Goal: Task Accomplishment & Management: Use online tool/utility

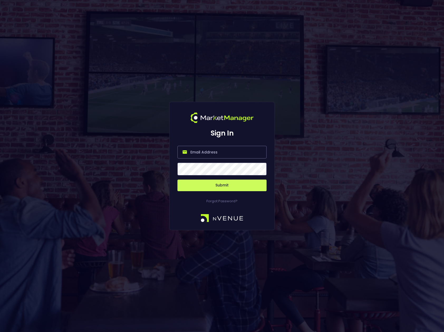
type input "[PERSON_NAME][EMAIL_ADDRESS][DOMAIN_NAME]"
click at [260, 171] on span at bounding box center [260, 169] width 5 height 5
click at [231, 185] on button "Submit" at bounding box center [221, 186] width 89 height 12
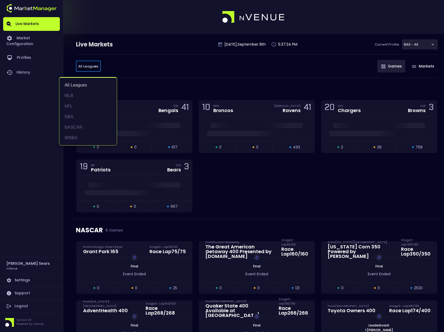
click at [71, 105] on li "NFL" at bounding box center [87, 106] width 57 height 11
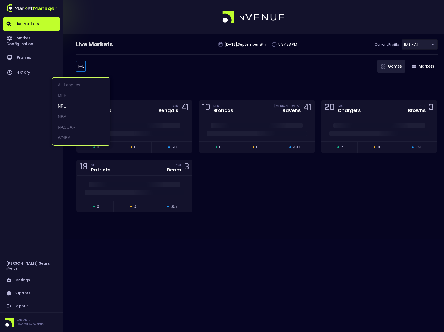
click at [83, 68] on body "Live Markets Market Configuration Profiles History [PERSON_NAME] nVenue Setting…" at bounding box center [222, 166] width 444 height 332
click at [63, 94] on li "MLB" at bounding box center [80, 95] width 57 height 11
type input "MLB"
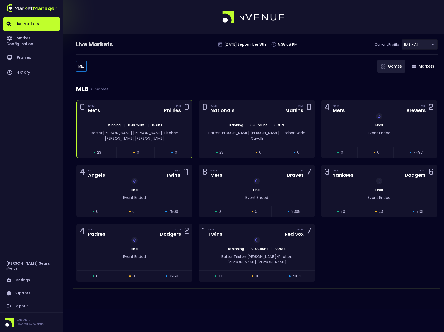
click at [182, 130] on div "Batter: [PERSON_NAME]: [PERSON_NAME]" at bounding box center [135, 135] width 100 height 11
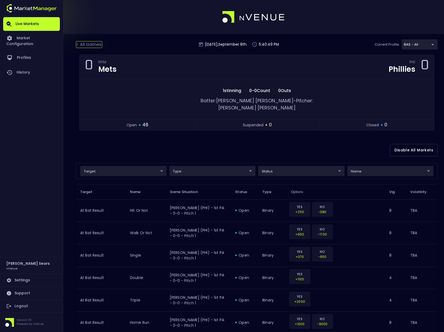
click at [88, 44] on div "< All Games" at bounding box center [89, 44] width 26 height 7
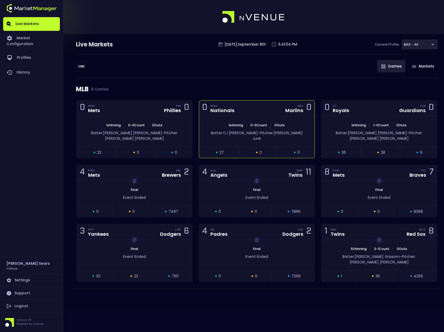
click at [267, 126] on span "0 - 0 Count" at bounding box center [259, 125] width 20 height 4
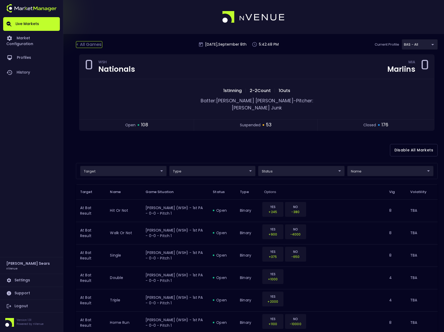
click at [94, 45] on div "< All Games" at bounding box center [89, 44] width 26 height 7
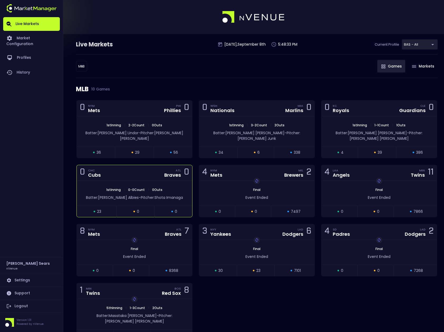
click at [122, 181] on div "1st Inning | 0 - 0 Count | 0 Outs Batter: [PERSON_NAME]: [PERSON_NAME]" at bounding box center [134, 193] width 115 height 25
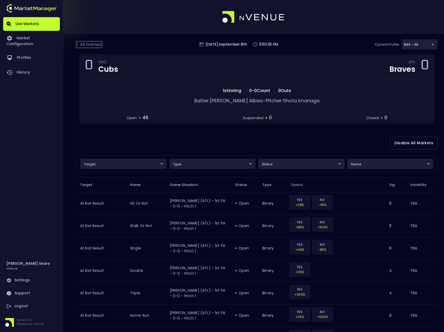
click at [90, 44] on div "< All Games" at bounding box center [89, 44] width 26 height 7
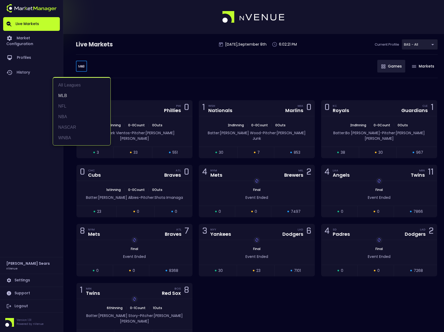
drag, startPoint x: 79, startPoint y: 68, endPoint x: 83, endPoint y: 67, distance: 3.5
click at [80, 68] on body "Live Markets Market Configuration Profiles History [PERSON_NAME] nVenue Setting…" at bounding box center [222, 184] width 444 height 368
click at [83, 67] on div at bounding box center [222, 166] width 444 height 332
click at [83, 67] on body "Live Markets Market Configuration Profiles History [PERSON_NAME] nVenue Setting…" at bounding box center [222, 184] width 444 height 368
drag, startPoint x: 73, startPoint y: 136, endPoint x: 80, endPoint y: 133, distance: 7.6
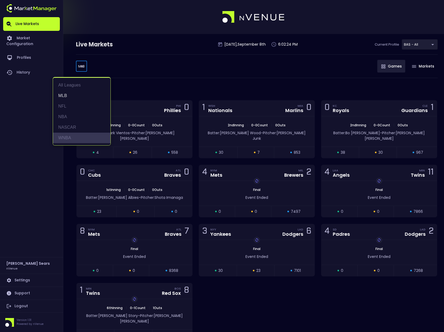
click at [73, 136] on li "WNBA" at bounding box center [81, 138] width 57 height 11
type input "WNBA"
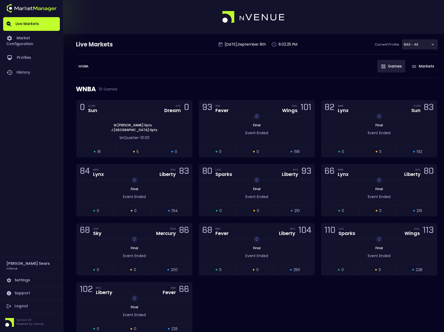
click at [141, 74] on div "WNBA WNBA ​ Games Markets" at bounding box center [257, 66] width 362 height 24
click at [149, 119] on div "[PERSON_NAME] : 0 pts J . Canada : 0 pts 1st Quarter - 10:00" at bounding box center [134, 131] width 115 height 30
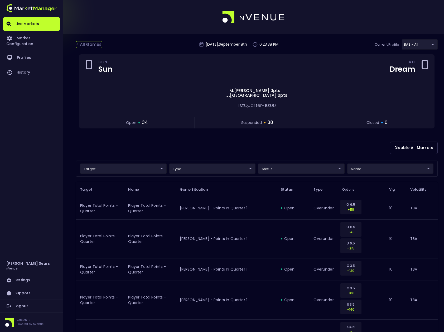
click at [101, 45] on div "< All Games" at bounding box center [89, 44] width 26 height 7
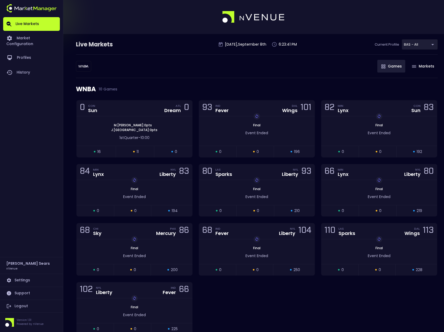
click at [85, 68] on body "Live Markets Market Configuration Profiles History [PERSON_NAME] nVenue Setting…" at bounding box center [222, 180] width 444 height 361
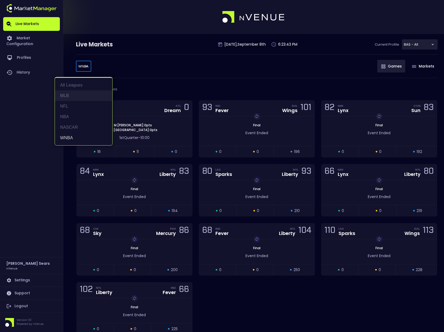
click at [70, 96] on li "MLB" at bounding box center [83, 95] width 57 height 11
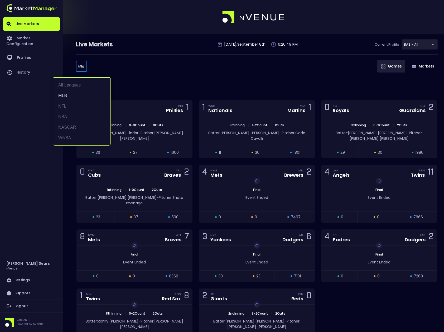
click at [83, 68] on body "Live Markets Market Configuration Profiles History [PERSON_NAME] nVenue Setting…" at bounding box center [222, 186] width 444 height 373
click at [68, 139] on li "WNBA" at bounding box center [81, 138] width 57 height 11
type input "WNBA"
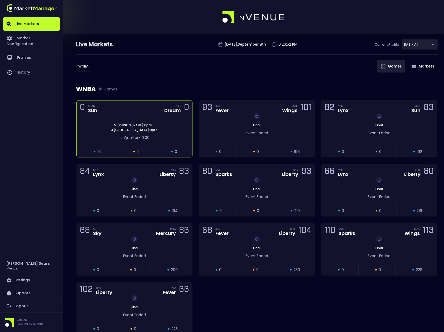
click at [151, 116] on div "0 CON Sun ATL Dream 0" at bounding box center [134, 108] width 115 height 16
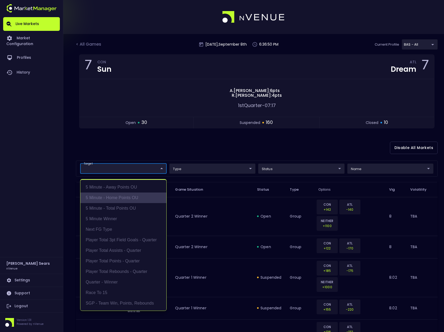
click at [129, 197] on li "5 Minute - Home Points OU" at bounding box center [123, 197] width 86 height 11
type input "5 Minute - Home Points OU"
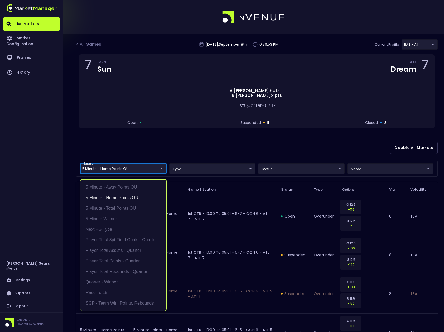
click at [180, 155] on div at bounding box center [222, 166] width 444 height 332
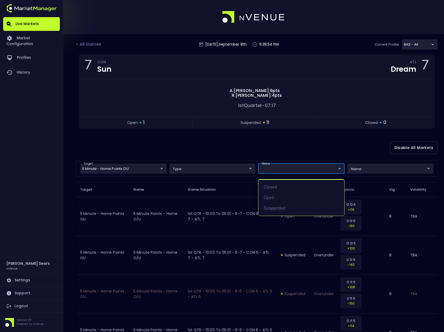
drag, startPoint x: 273, startPoint y: 199, endPoint x: 265, endPoint y: 181, distance: 19.2
click at [273, 199] on li "open" at bounding box center [301, 197] width 86 height 11
type input "open"
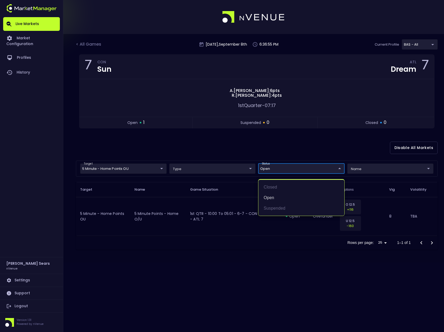
click at [243, 147] on div at bounding box center [222, 166] width 444 height 332
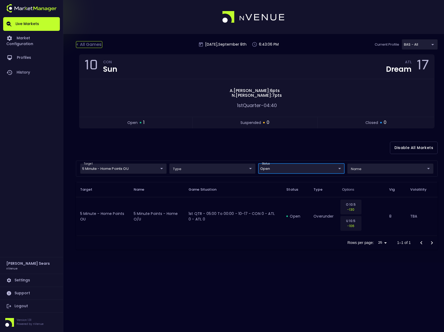
click at [95, 45] on div "< All Games" at bounding box center [89, 44] width 26 height 7
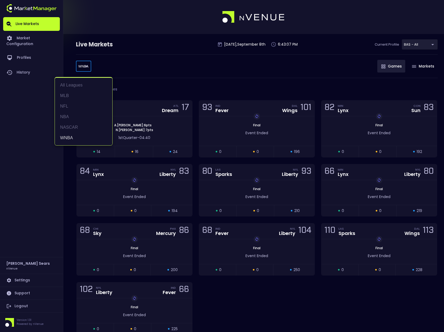
click at [81, 68] on body "Live Markets Market Configuration Profiles History [PERSON_NAME] nVenue Setting…" at bounding box center [222, 180] width 444 height 361
click at [68, 107] on li "NFL" at bounding box center [83, 106] width 57 height 11
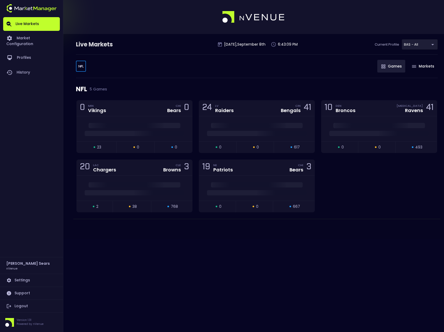
click at [83, 66] on body "Live Markets Market Configuration Profiles History [PERSON_NAME] nVenue Setting…" at bounding box center [222, 166] width 444 height 332
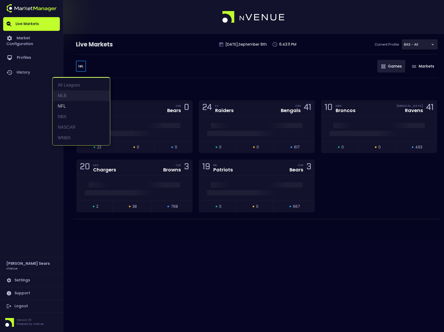
click at [64, 94] on li "MLB" at bounding box center [80, 95] width 57 height 11
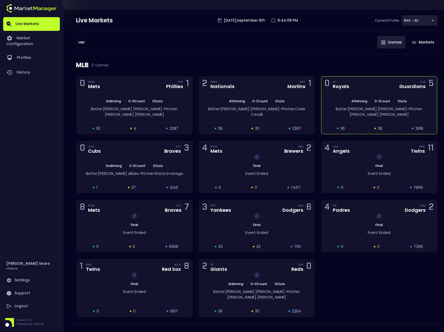
scroll to position [25, 0]
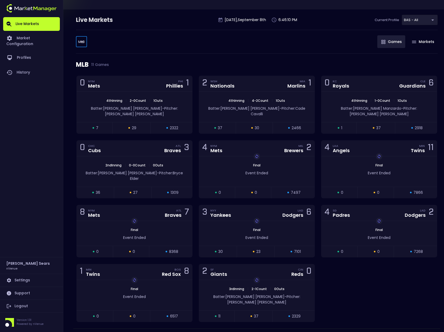
click at [84, 43] on body "Live Markets Market Configuration Profiles History [PERSON_NAME] nVenue Setting…" at bounding box center [222, 161] width 444 height 373
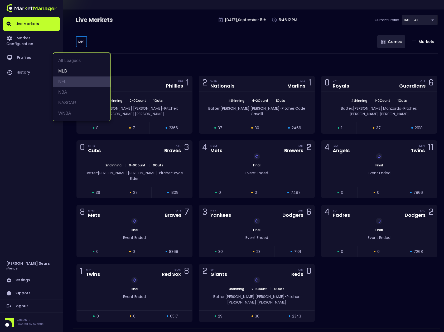
click at [65, 82] on li "NFL" at bounding box center [81, 81] width 57 height 11
type input "NFL"
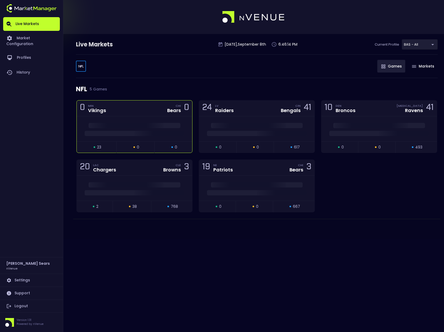
click at [151, 119] on div at bounding box center [134, 128] width 115 height 25
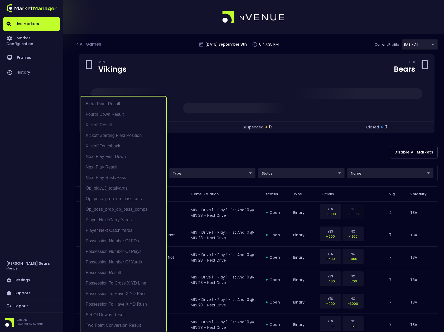
click at [214, 147] on div at bounding box center [222, 166] width 444 height 332
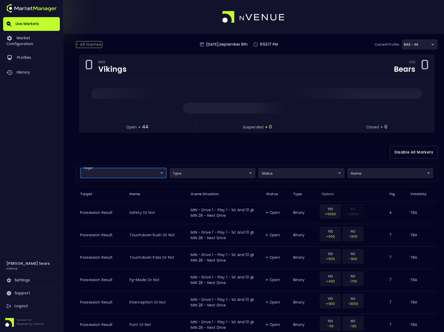
click at [98, 45] on div "< All Games" at bounding box center [89, 44] width 26 height 7
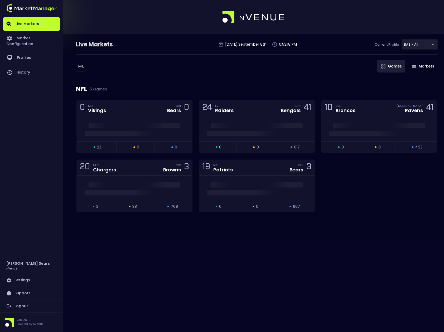
click at [85, 66] on body "Live Markets Market Configuration Profiles History [PERSON_NAME] nVenue Setting…" at bounding box center [222, 166] width 444 height 332
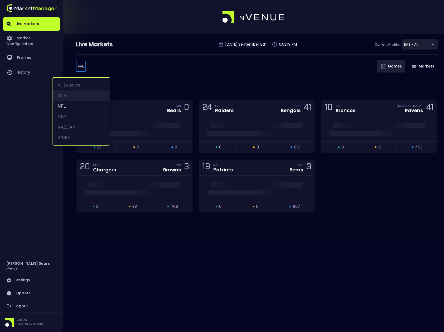
click at [69, 95] on li "MLB" at bounding box center [80, 95] width 57 height 11
type input "MLB"
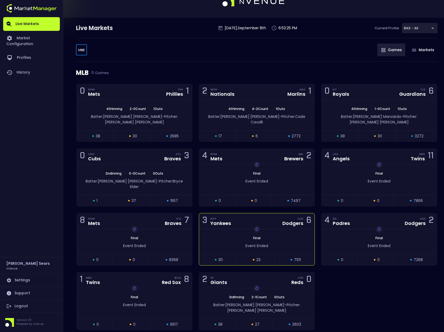
scroll to position [25, 0]
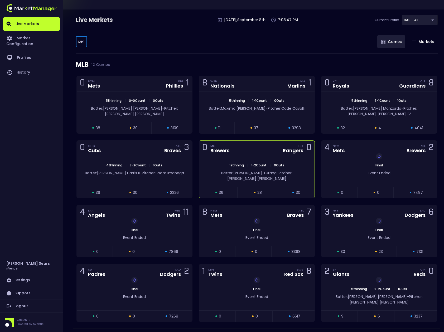
click at [266, 156] on div "1st Inning | 1 - 2 Count | 0 Outs Batter: [PERSON_NAME]: [PERSON_NAME]" at bounding box center [256, 171] width 115 height 30
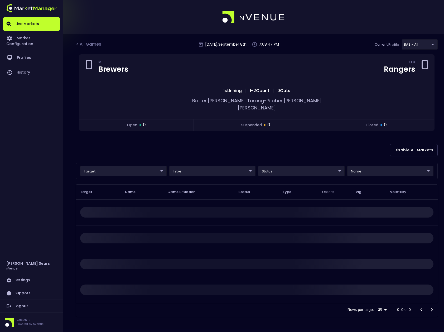
scroll to position [0, 0]
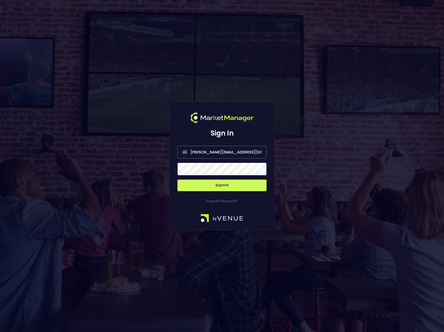
click at [259, 169] on span at bounding box center [260, 169] width 5 height 5
click at [248, 185] on button "Submit" at bounding box center [221, 186] width 89 height 12
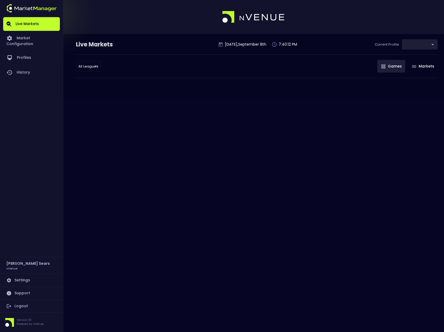
type input "0d810fa5-e353-4d9c-b11d-31f095cae871"
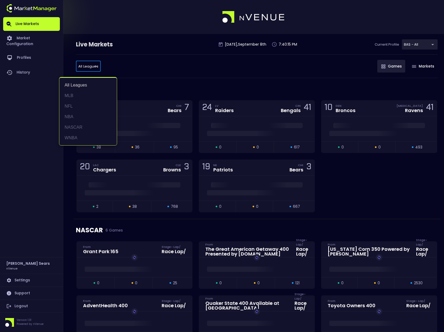
click at [67, 139] on li "WNBA" at bounding box center [87, 138] width 57 height 11
type input "WNBA"
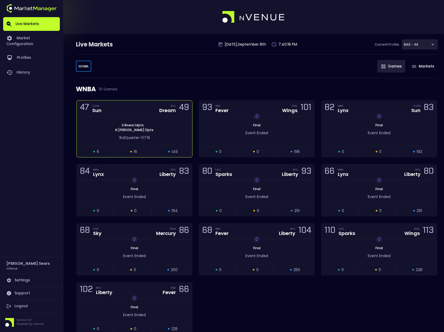
click at [158, 115] on div "47 CON Sun ATL Dream 49" at bounding box center [134, 108] width 115 height 16
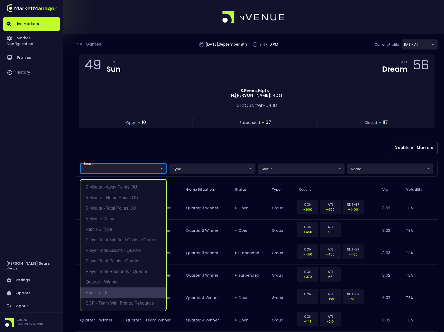
click at [107, 292] on li "Race to 15" at bounding box center [123, 292] width 86 height 11
type input "Race to 15"
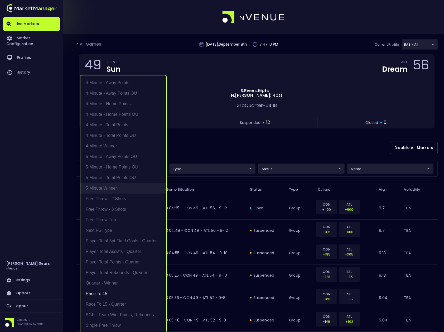
scroll to position [1, 0]
drag, startPoint x: 215, startPoint y: 147, endPoint x: 236, endPoint y: 151, distance: 21.5
click at [215, 147] on div at bounding box center [222, 166] width 444 height 332
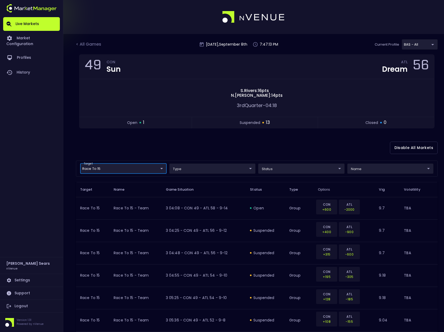
scroll to position [0, 0]
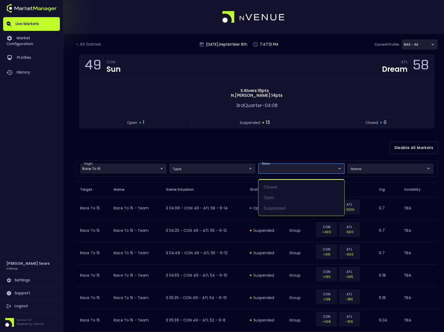
click at [293, 167] on body "Live Markets Market Configuration Profiles History [PERSON_NAME] nVenue Setting…" at bounding box center [222, 268] width 444 height 537
click at [277, 197] on li "open" at bounding box center [301, 197] width 86 height 11
type input "open"
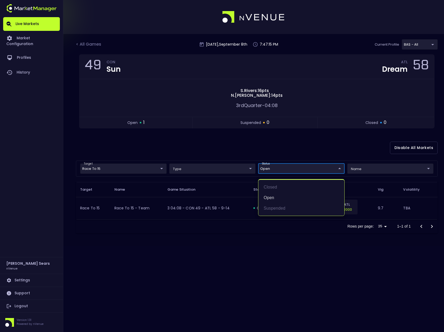
click at [250, 152] on div at bounding box center [222, 166] width 444 height 332
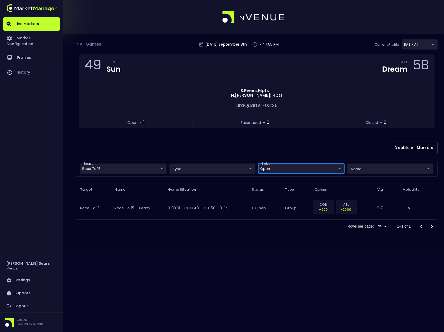
click at [156, 170] on body "Live Markets Market Configuration Profiles History [PERSON_NAME] nVenue Setting…" at bounding box center [222, 166] width 444 height 332
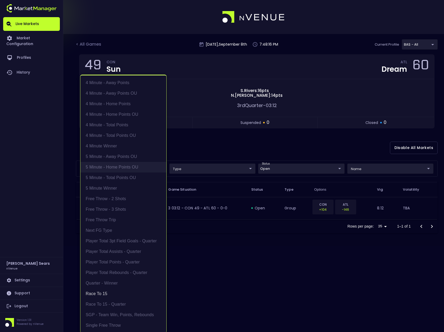
click at [129, 166] on li "5 Minute - Home Points OU" at bounding box center [123, 167] width 86 height 11
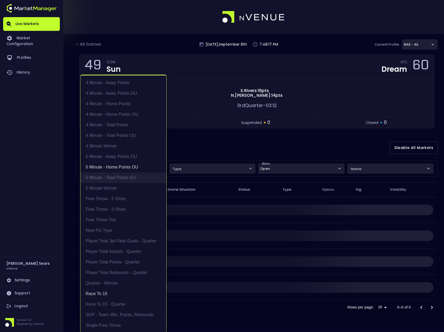
click at [129, 176] on li "5 Minute - Total Points OU" at bounding box center [123, 177] width 86 height 11
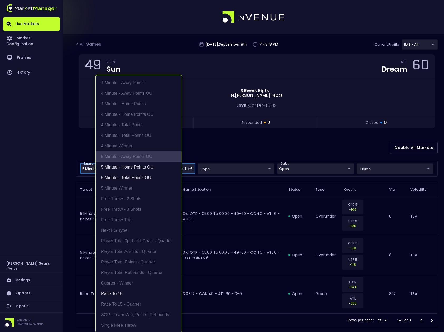
click at [134, 155] on li "5 Minute - Away Points OU" at bounding box center [139, 156] width 86 height 11
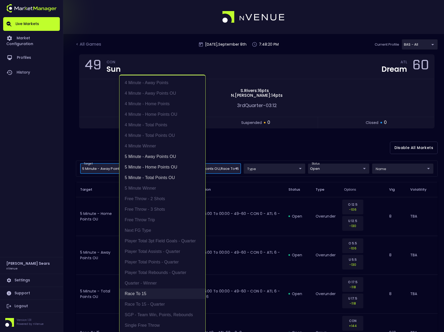
click at [145, 292] on li "Race to 15" at bounding box center [162, 293] width 86 height 11
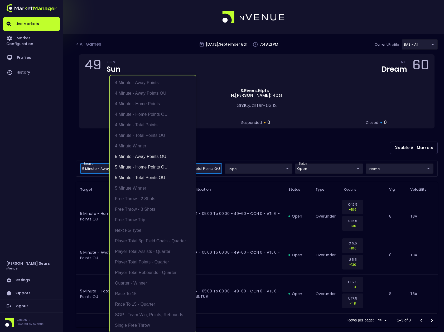
click at [266, 133] on div at bounding box center [222, 166] width 444 height 332
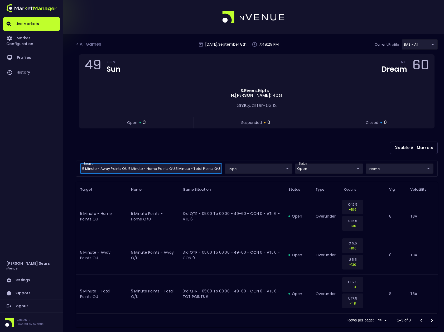
click at [205, 168] on body "Live Markets Market Configuration Profiles History [PERSON_NAME] nVenue Setting…" at bounding box center [222, 170] width 444 height 340
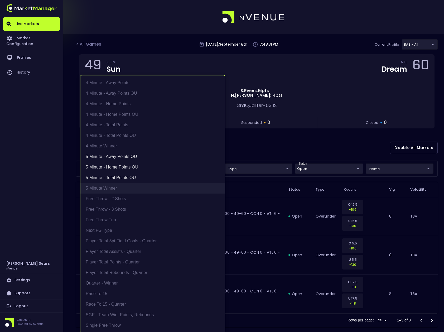
click at [113, 187] on li "5 Minute Winner" at bounding box center [152, 188] width 144 height 11
type input "5 Minute - Home Points OU,5 Minute - Total Points OU,5 Minute - Away Points OU,…"
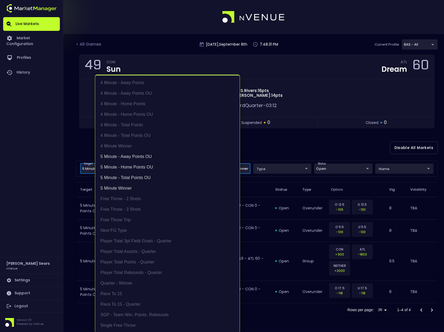
click at [278, 143] on div at bounding box center [222, 166] width 444 height 332
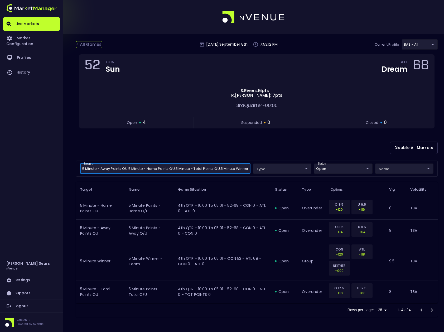
click at [95, 45] on div "< All Games" at bounding box center [89, 44] width 26 height 7
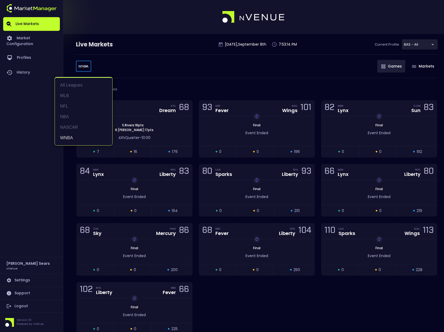
click at [83, 66] on body "Live Markets Market Configuration Profiles History [PERSON_NAME] nVenue Setting…" at bounding box center [222, 180] width 444 height 361
click at [69, 105] on li "NFL" at bounding box center [83, 106] width 57 height 11
type input "NFL"
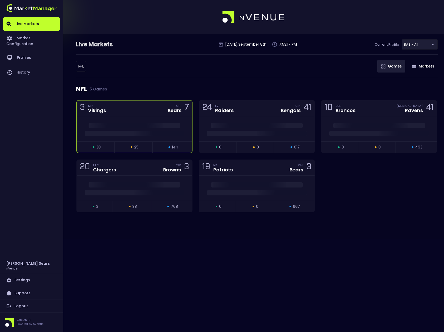
click at [127, 121] on div at bounding box center [134, 128] width 115 height 25
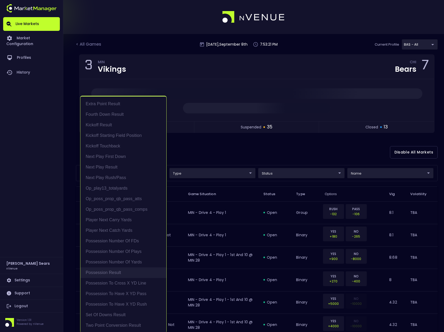
click at [117, 273] on li "Possession Result" at bounding box center [123, 272] width 86 height 11
type input "Possession Result"
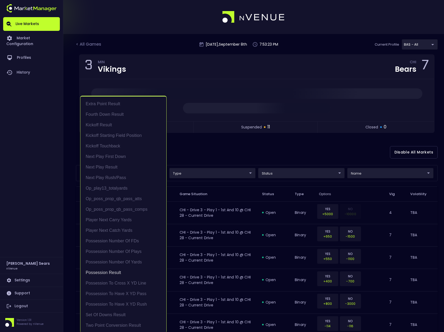
click at [278, 174] on div at bounding box center [222, 166] width 444 height 332
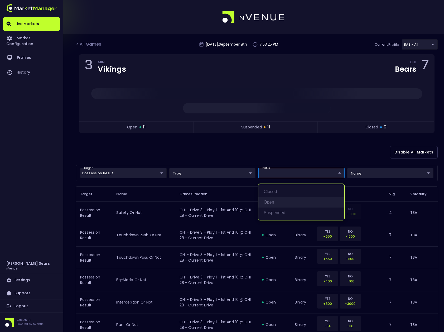
click at [271, 202] on li "open" at bounding box center [301, 202] width 86 height 11
type input "open"
click at [360, 175] on div at bounding box center [222, 166] width 444 height 332
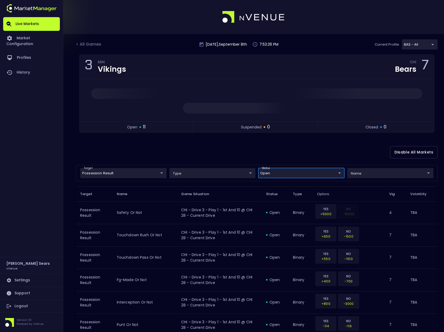
click at [363, 175] on body "Live Markets Market Configuration Profiles History [PERSON_NAME] nVenue Setting…" at bounding box center [222, 253] width 444 height 507
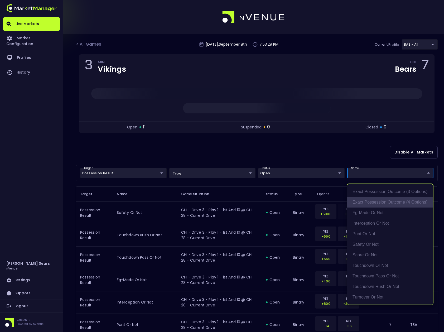
click at [381, 202] on li "exact possession outcome (4 options)" at bounding box center [390, 202] width 86 height 11
type input "exact possession outcome (4 options)"
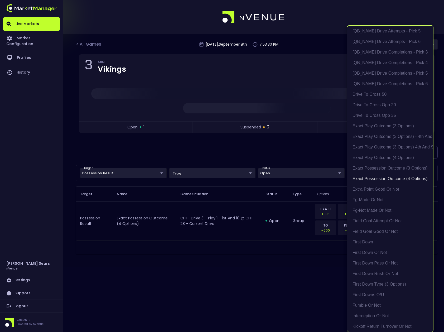
click at [306, 156] on div at bounding box center [222, 166] width 444 height 332
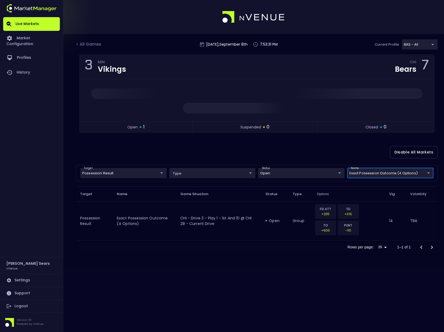
scroll to position [0, 0]
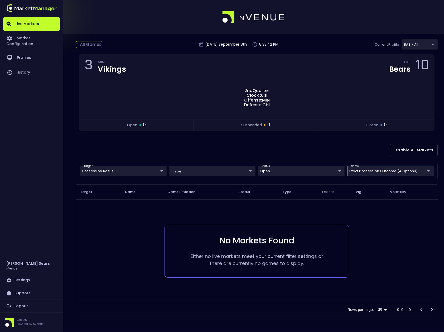
click at [92, 44] on div "< All Games" at bounding box center [89, 44] width 26 height 7
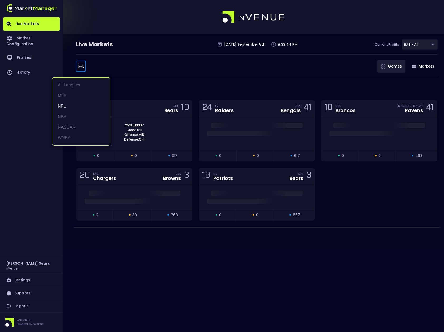
click at [84, 68] on body "Live Markets Market Configuration Profiles History [PERSON_NAME] nVenue Setting…" at bounding box center [222, 166] width 444 height 332
click at [69, 92] on li "MLB" at bounding box center [80, 95] width 57 height 11
type input "MLB"
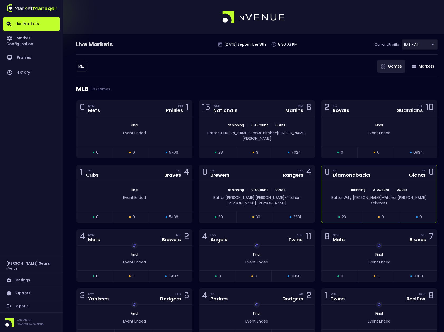
click at [390, 181] on div "1st Inning | 0 - 0 Count | 0 Outs Batter: [PERSON_NAME]: [PERSON_NAME]" at bounding box center [378, 196] width 115 height 30
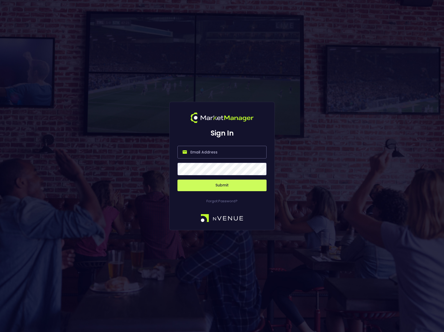
type input "[PERSON_NAME][EMAIL_ADDRESS][DOMAIN_NAME]"
click at [259, 168] on span at bounding box center [260, 169] width 5 height 5
click at [229, 185] on button "Submit" at bounding box center [221, 186] width 89 height 12
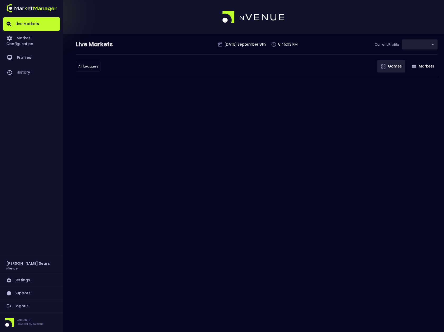
type input "0d810fa5-e353-4d9c-b11d-31f095cae871"
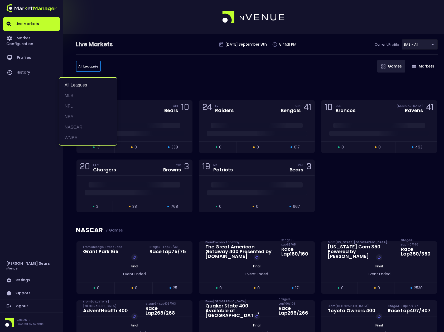
click at [74, 95] on li "MLB" at bounding box center [87, 95] width 57 height 11
type input "MLB"
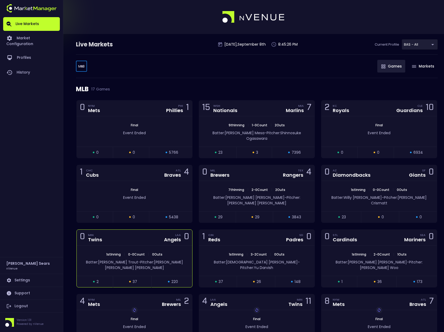
click at [170, 245] on div "1st Inning | 0 - 0 Count | 0 Outs Batter: [PERSON_NAME] - Pitcher: [PERSON_NAME]" at bounding box center [134, 260] width 115 height 30
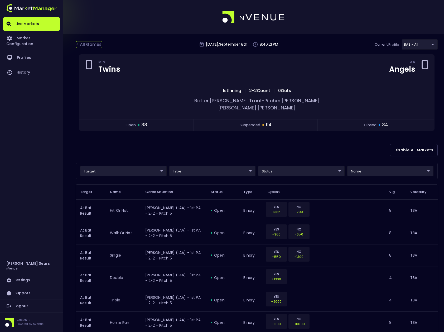
click at [89, 44] on div "< All Games" at bounding box center [89, 44] width 26 height 7
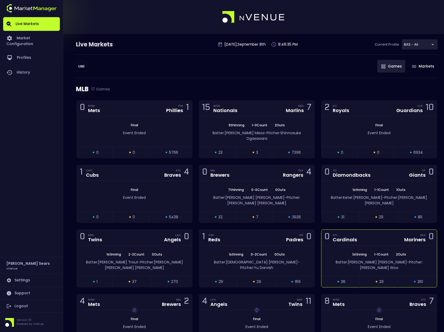
click at [361, 230] on div "0 STL Cardinals SEA Mariners 0" at bounding box center [378, 238] width 115 height 16
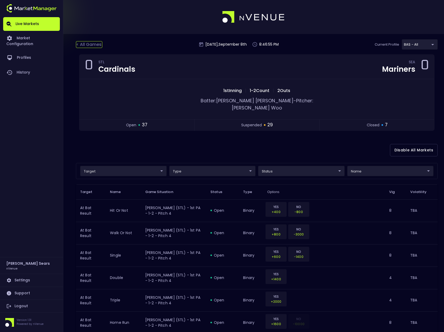
click at [95, 45] on div "< All Games" at bounding box center [89, 44] width 26 height 7
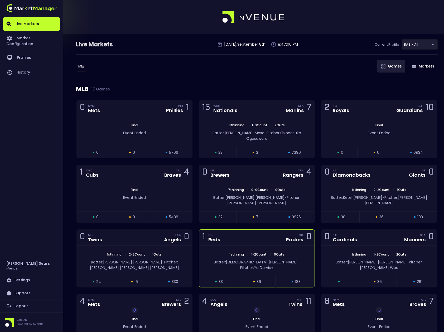
click at [261, 252] on span "1 - 2 Count" at bounding box center [259, 254] width 18 height 4
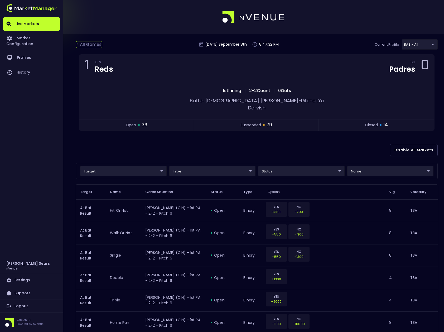
click at [94, 44] on div "< All Games" at bounding box center [89, 44] width 26 height 7
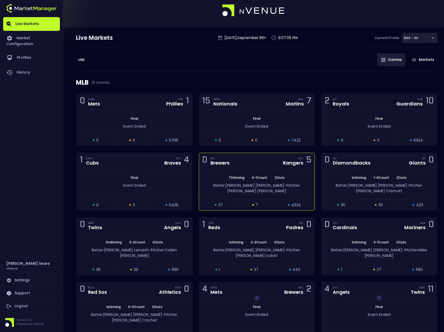
scroll to position [12, 0]
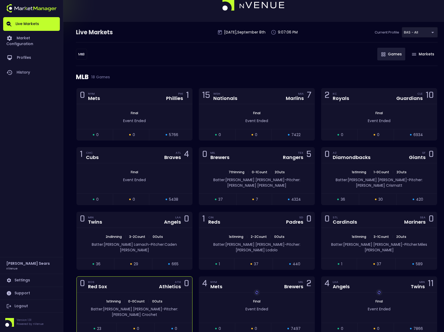
click at [176, 280] on div "ATH" at bounding box center [178, 282] width 6 height 4
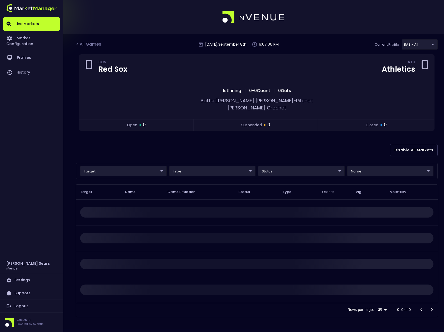
scroll to position [0, 0]
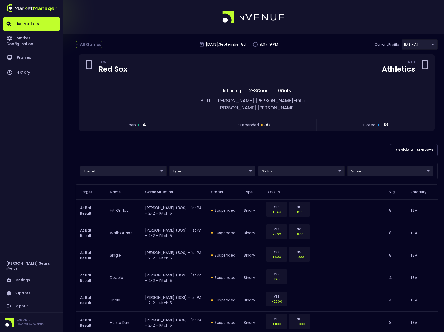
click at [96, 45] on div "< All Games" at bounding box center [89, 44] width 26 height 7
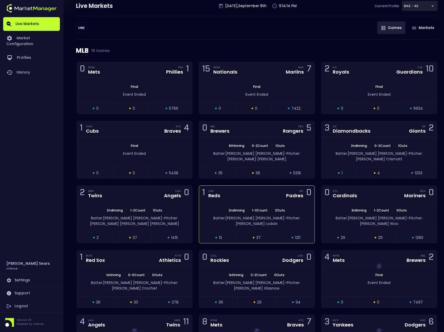
scroll to position [56, 0]
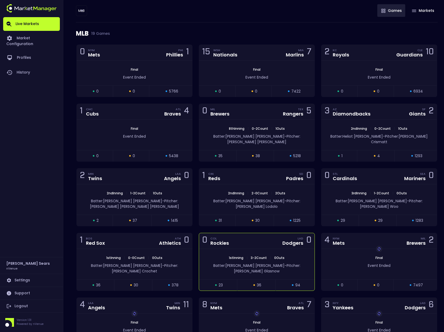
click at [262, 237] on div "0 COL Rockies LAD Dodgers 0" at bounding box center [256, 241] width 115 height 16
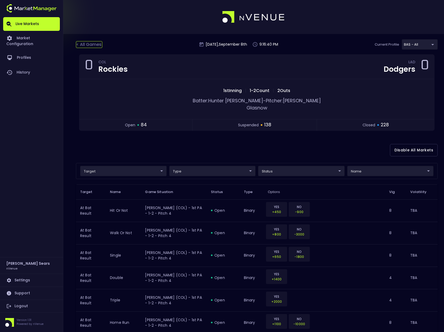
click at [97, 44] on div "< All Games" at bounding box center [89, 44] width 26 height 7
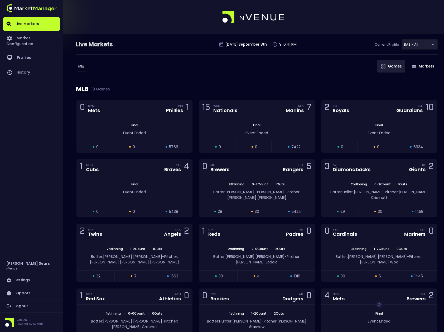
click at [81, 66] on body "Live Markets Market Configuration Profiles History [PERSON_NAME] nVenue Setting…" at bounding box center [222, 278] width 444 height 556
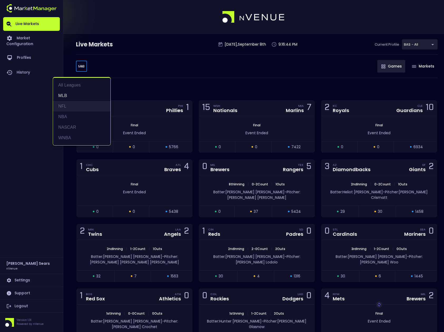
click at [64, 104] on li "NFL" at bounding box center [81, 106] width 57 height 11
type input "NFL"
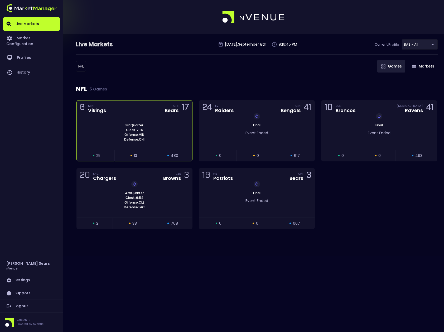
click at [134, 126] on span "3rd Quarter" at bounding box center [134, 125] width 21 height 5
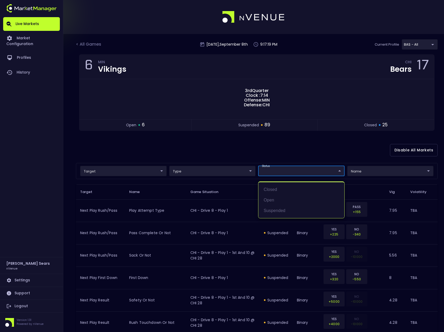
click at [273, 200] on li "open" at bounding box center [301, 200] width 86 height 11
type input "open"
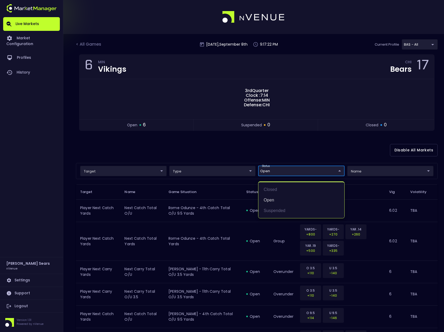
click at [288, 152] on div at bounding box center [222, 166] width 444 height 332
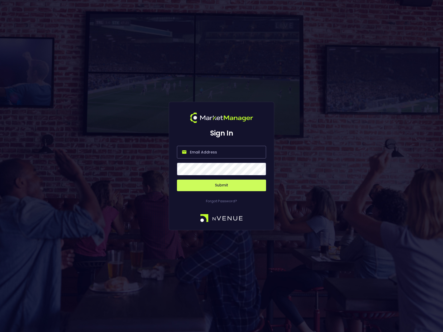
type input "[PERSON_NAME][EMAIL_ADDRESS][DOMAIN_NAME]"
click at [259, 170] on span at bounding box center [259, 169] width 5 height 5
click at [232, 187] on button "Submit" at bounding box center [221, 186] width 89 height 12
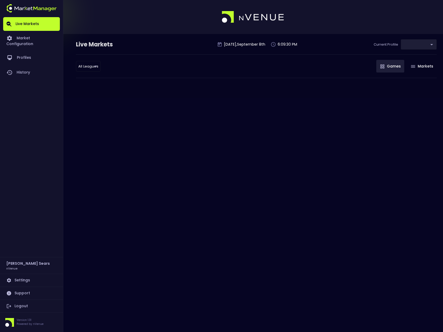
type input "0d810fa5-e353-4d9c-b11d-31f095cae871"
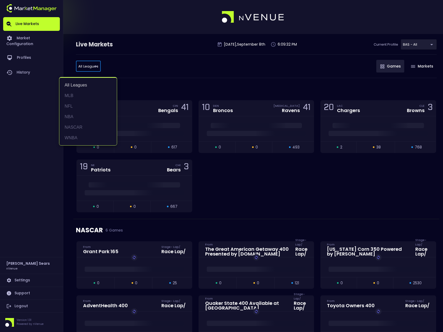
click at [73, 95] on li "MLB" at bounding box center [87, 95] width 57 height 11
type input "MLB"
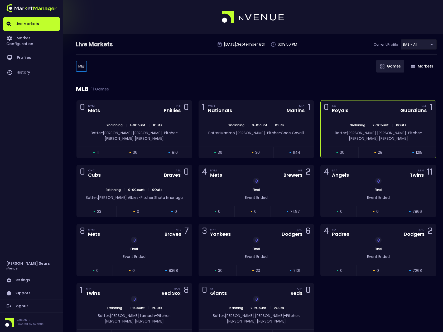
click at [368, 131] on span "Batter: Carter Jensen" at bounding box center [370, 132] width 71 height 5
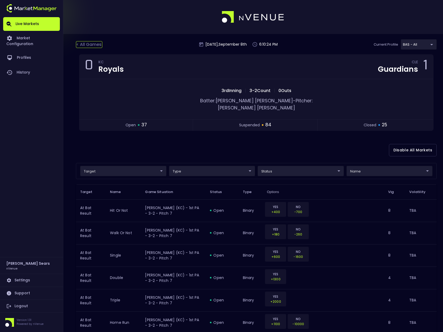
click at [88, 44] on div "< All Games" at bounding box center [89, 44] width 26 height 7
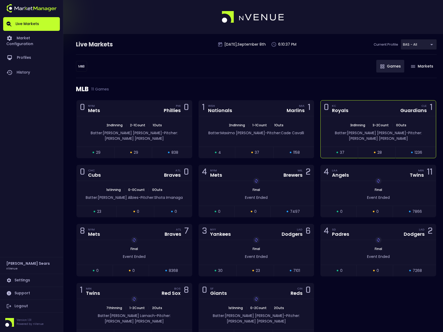
click at [363, 135] on span "Batter: Carter Jensen" at bounding box center [370, 132] width 71 height 5
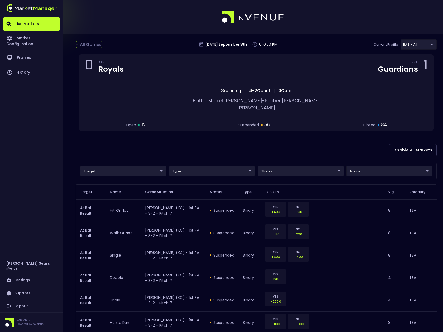
click at [90, 44] on div "< All Games" at bounding box center [89, 44] width 26 height 7
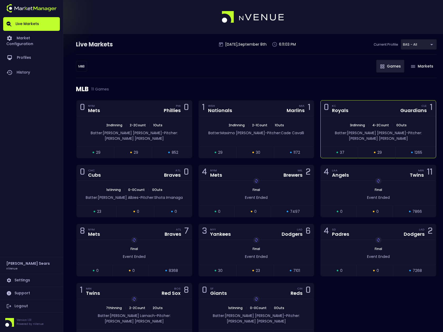
click at [351, 135] on span "Batter: Kyle Isbel" at bounding box center [370, 132] width 71 height 5
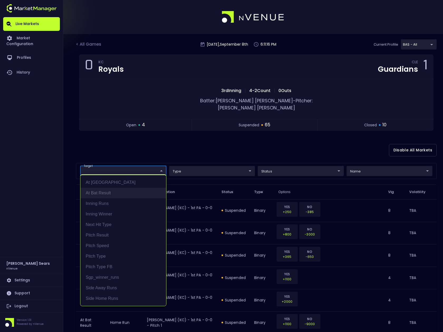
click at [109, 191] on li "At Bat Result" at bounding box center [123, 193] width 86 height 11
type input "At Bat Result"
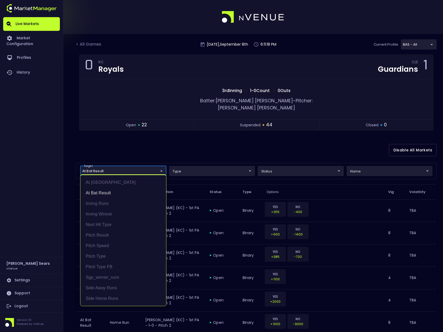
click at [163, 147] on div at bounding box center [221, 166] width 443 height 332
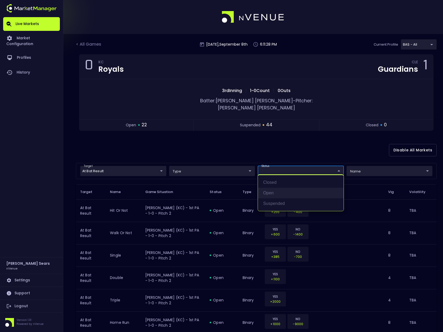
click at [269, 196] on li "open" at bounding box center [301, 193] width 86 height 11
type input "open"
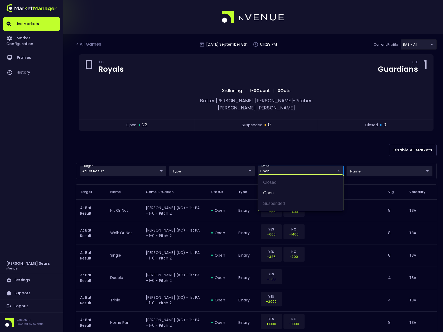
click at [250, 143] on div at bounding box center [221, 166] width 443 height 332
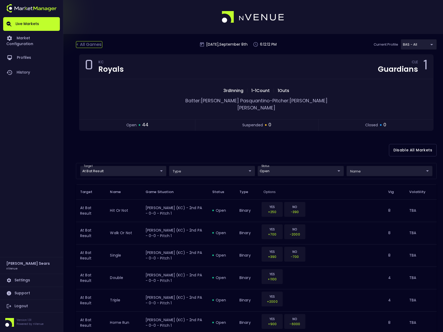
click at [97, 44] on div "< All Games" at bounding box center [89, 44] width 26 height 7
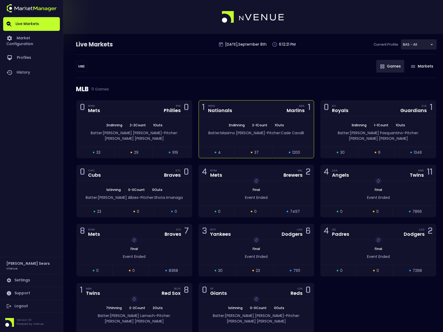
click at [260, 125] on span "2 - 1 Count" at bounding box center [259, 125] width 18 height 4
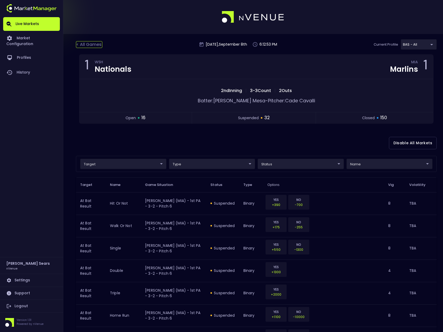
click at [93, 45] on div "< All Games" at bounding box center [89, 44] width 26 height 7
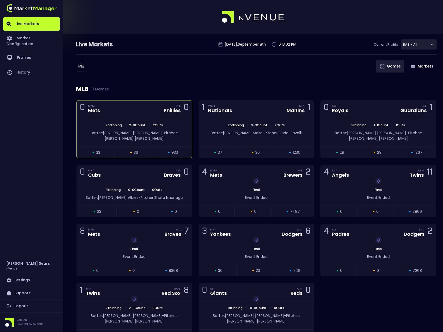
click at [165, 110] on div "Phillies" at bounding box center [172, 110] width 17 height 5
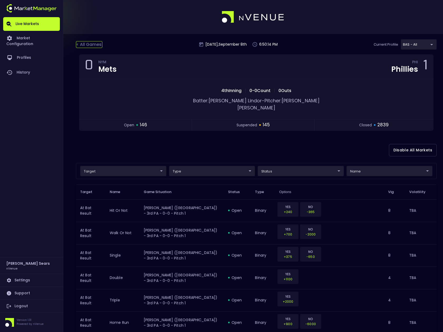
click at [92, 43] on div "< All Games" at bounding box center [89, 44] width 26 height 7
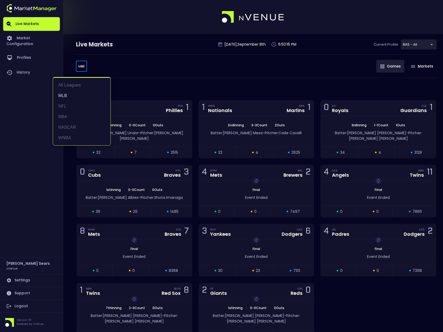
click at [86, 65] on body "Live Markets Market Configuration Profiles History Bruce Sears nVenue Settings …" at bounding box center [221, 184] width 443 height 368
click at [67, 107] on li "NFL" at bounding box center [81, 106] width 57 height 11
type input "NFL"
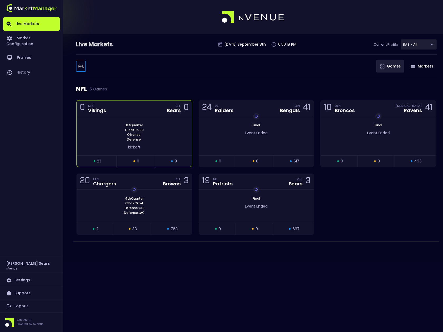
click at [128, 110] on div "0 MIN Vikings CHI Bears 0" at bounding box center [134, 108] width 115 height 16
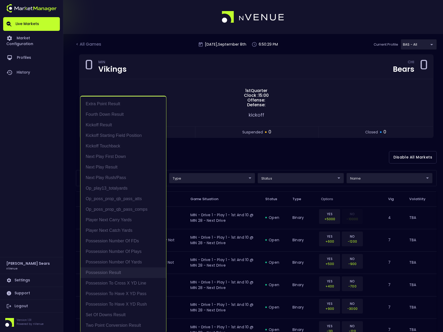
click at [118, 270] on li "Possession Result" at bounding box center [123, 272] width 86 height 11
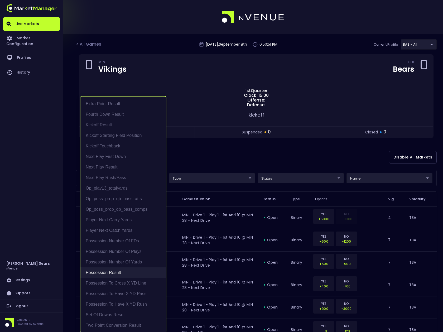
scroll to position [1, 0]
click at [130, 282] on li "Possession to Cross X YD Line" at bounding box center [123, 282] width 86 height 11
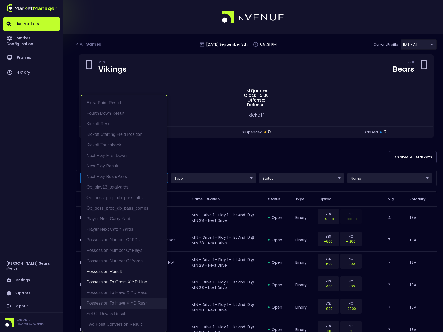
click at [142, 304] on li "Possession to Have X YD Rush" at bounding box center [124, 303] width 86 height 11
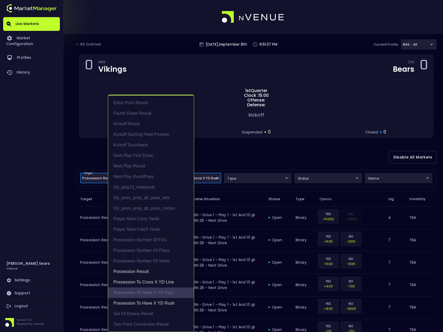
click at [145, 291] on li "Possession to Have X YD Pass" at bounding box center [151, 292] width 86 height 11
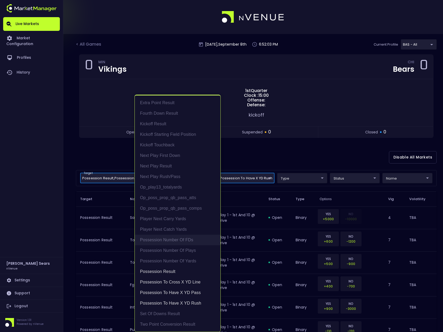
click at [175, 239] on li "Possession Number of FDs" at bounding box center [178, 240] width 86 height 11
type input "Possession Result,Possession to Cross X YD Line,Possession to Have X YD Rush,Po…"
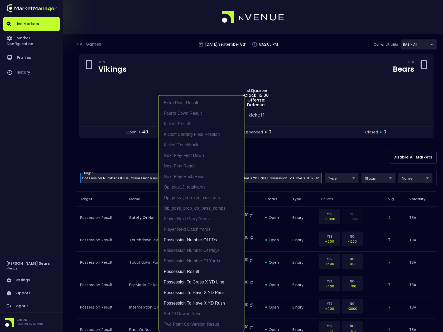
click at [327, 156] on div at bounding box center [221, 166] width 443 height 332
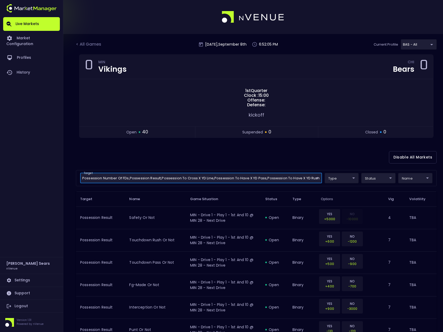
scroll to position [0, 0]
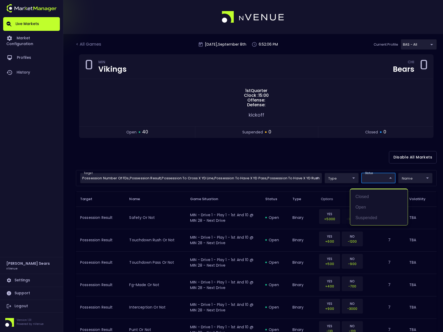
click at [363, 206] on li "open" at bounding box center [378, 207] width 57 height 11
type input "open"
click at [290, 160] on div at bounding box center [221, 166] width 443 height 332
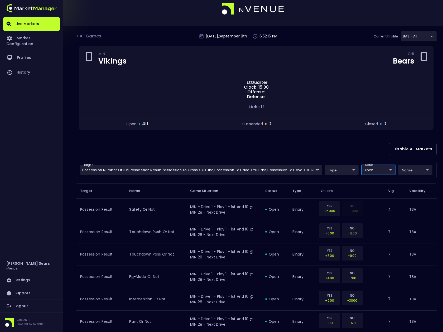
scroll to position [8, 0]
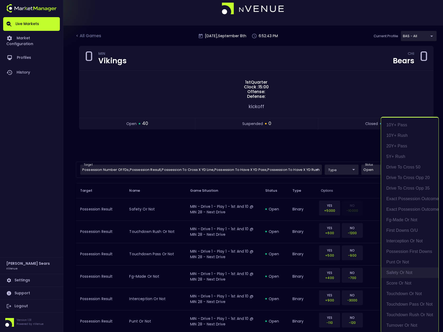
scroll to position [1, 0]
click at [307, 153] on div at bounding box center [221, 166] width 443 height 332
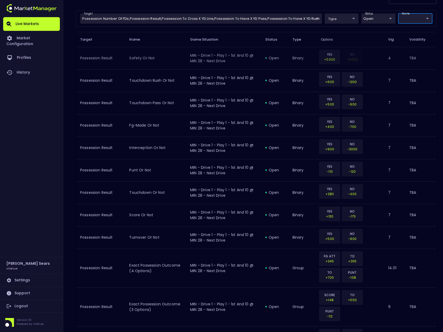
scroll to position [0, 0]
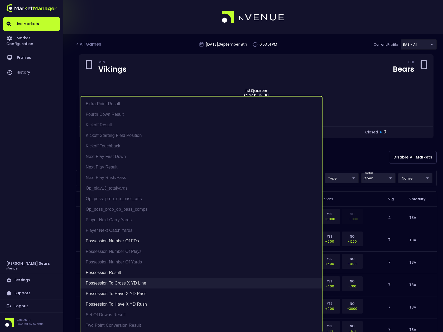
click at [149, 282] on li "Possession to Cross X YD Line" at bounding box center [201, 283] width 242 height 11
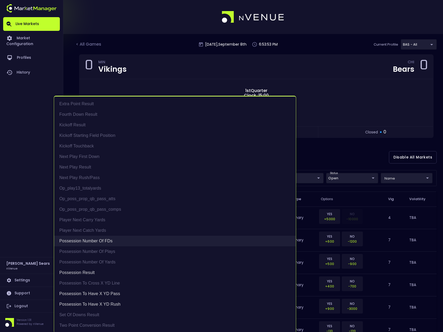
click at [107, 240] on li "Possession Number of FDs" at bounding box center [175, 241] width 242 height 11
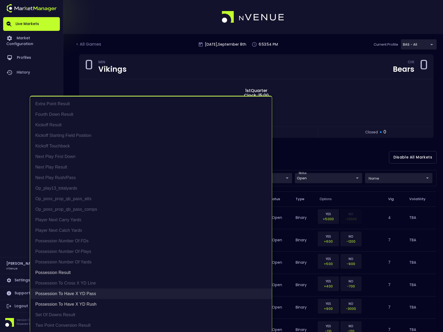
click at [88, 292] on li "Possession to Have X YD Pass" at bounding box center [151, 293] width 242 height 11
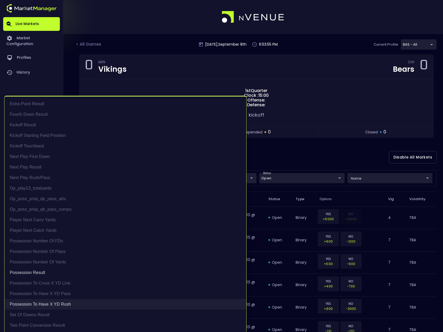
click at [69, 304] on li "Possession to Have X YD Rush" at bounding box center [125, 304] width 242 height 11
type input "Possession Result"
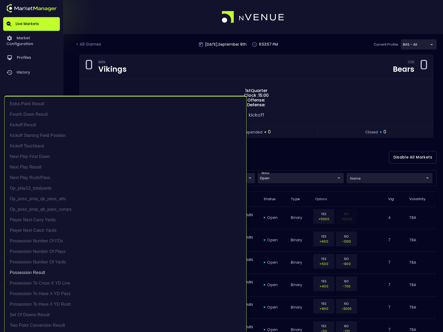
click at [128, 88] on div at bounding box center [221, 166] width 443 height 332
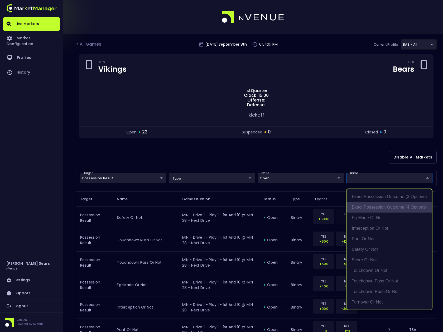
click at [391, 208] on li "exact possession outcome (4 options)" at bounding box center [389, 207] width 86 height 11
type input "exact possession outcome (4 options)"
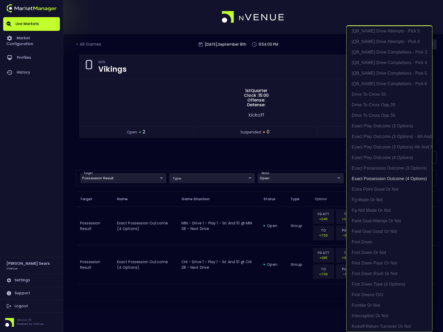
click at [298, 161] on div at bounding box center [221, 166] width 443 height 332
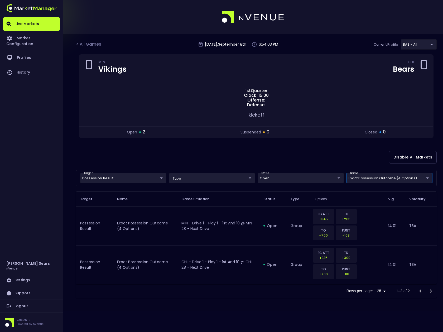
scroll to position [0, 0]
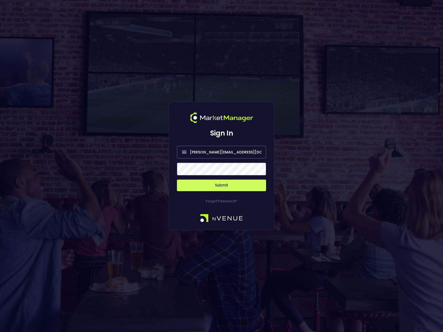
click at [259, 170] on span at bounding box center [259, 169] width 5 height 5
click at [233, 186] on button "Submit" at bounding box center [221, 186] width 89 height 12
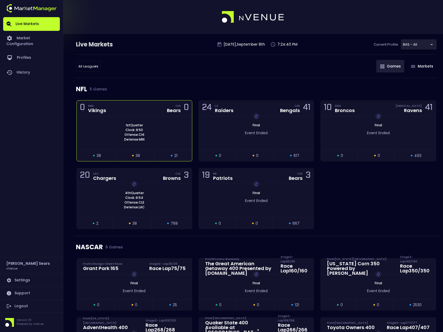
click at [113, 117] on div "1st Quarter Clock : 8:50 Offense: CHI Defense: MIN" at bounding box center [134, 132] width 115 height 33
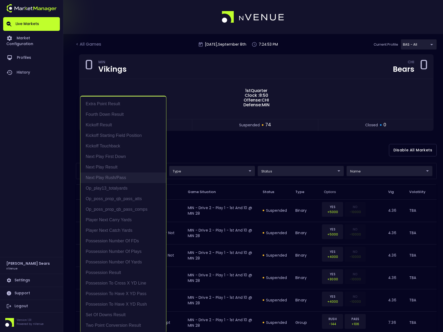
scroll to position [1, 0]
click at [122, 177] on li "Next Play Rush/Pass" at bounding box center [123, 176] width 86 height 11
type input "Next Play Rush/Pass"
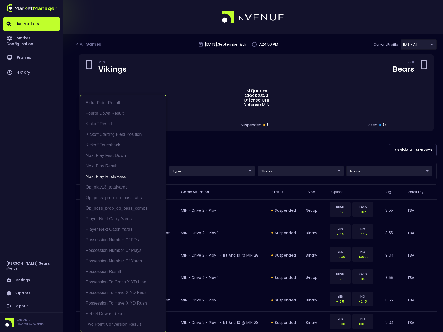
click at [197, 153] on div at bounding box center [221, 166] width 443 height 332
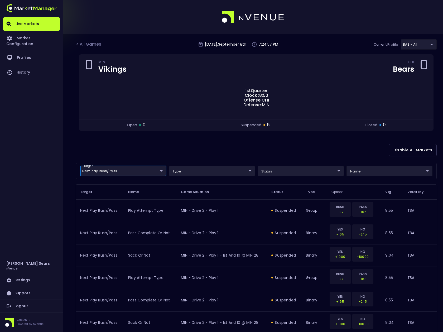
scroll to position [0, 0]
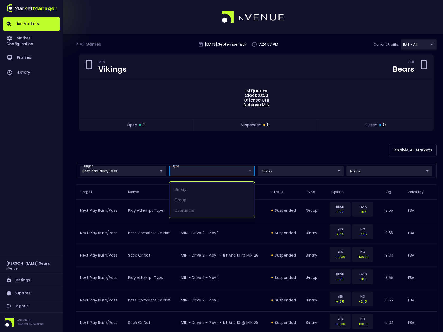
click at [221, 171] on body "Live Markets Market Configuration Profiles History Bruce Sears nVenue Settings …" at bounding box center [221, 180] width 443 height 360
drag, startPoint x: 224, startPoint y: 156, endPoint x: 268, endPoint y: 168, distance: 45.6
click at [225, 156] on div at bounding box center [221, 166] width 443 height 332
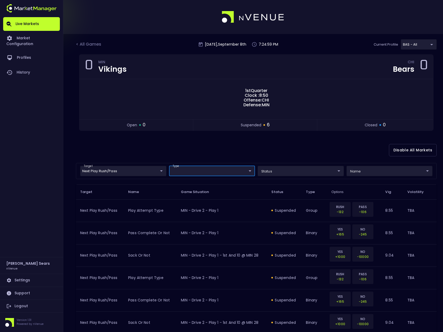
click at [286, 174] on body "Live Markets Market Configuration Profiles History Bruce Sears nVenue Settings …" at bounding box center [221, 180] width 443 height 360
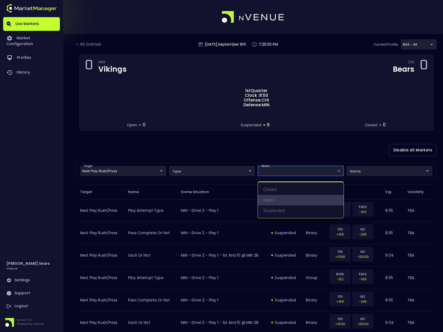
click at [282, 201] on li "open" at bounding box center [301, 200] width 86 height 11
type input "open"
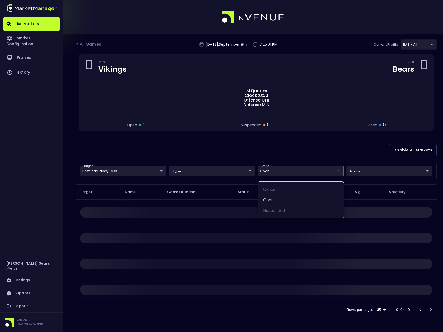
click at [313, 150] on div at bounding box center [221, 166] width 443 height 332
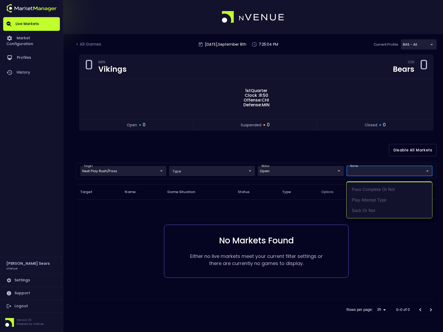
click at [360, 170] on body "Live Markets Market Configuration Profiles History Bruce Sears nVenue Settings …" at bounding box center [221, 166] width 443 height 332
click at [322, 154] on div at bounding box center [221, 166] width 443 height 332
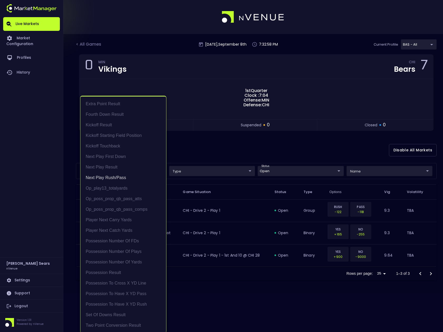
click at [153, 172] on body "Live Markets Market Configuration Profiles History Bruce Sears nVenue Settings …" at bounding box center [221, 166] width 443 height 332
click at [135, 178] on li "Next Play Rush/Pass" at bounding box center [123, 177] width 86 height 11
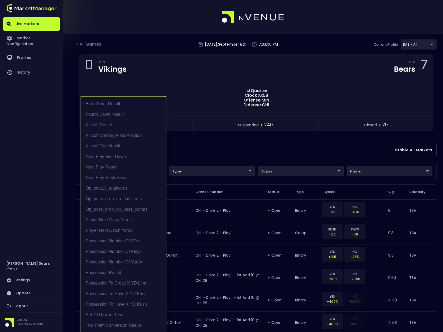
click at [196, 147] on div at bounding box center [221, 166] width 443 height 332
drag, startPoint x: 118, startPoint y: 273, endPoint x: 128, endPoint y: 268, distance: 11.4
click at [118, 273] on li "Possession Result" at bounding box center [123, 272] width 86 height 11
type input "Possession Result"
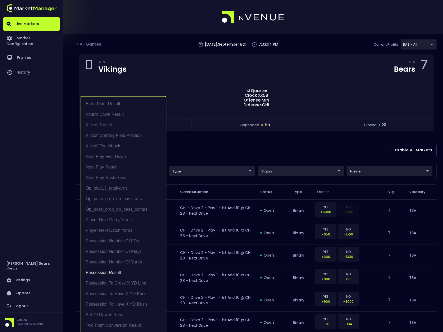
click at [201, 141] on div at bounding box center [221, 166] width 443 height 332
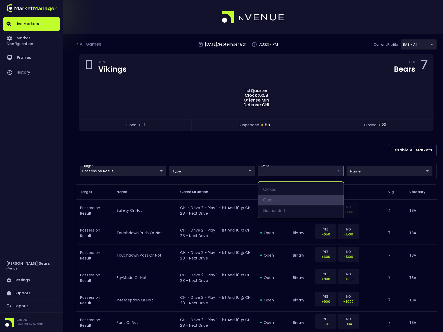
click at [276, 200] on li "open" at bounding box center [301, 200] width 86 height 11
type input "open"
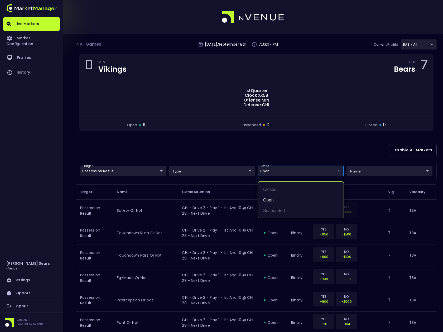
click at [233, 151] on div at bounding box center [221, 166] width 443 height 332
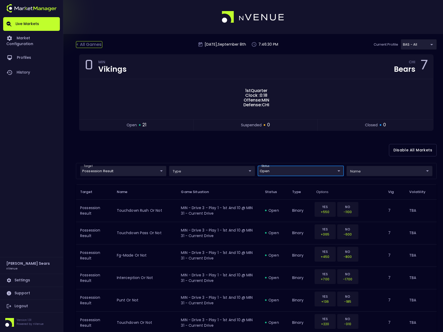
click at [90, 44] on div "< All Games" at bounding box center [89, 44] width 26 height 7
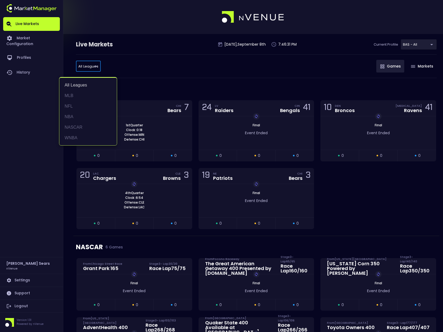
click at [77, 138] on li "WNBA" at bounding box center [87, 138] width 57 height 11
type input "WNBA"
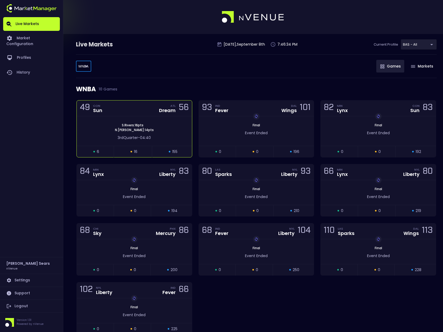
click at [104, 136] on div "3rd Quarter - 04:40" at bounding box center [134, 138] width 99 height 6
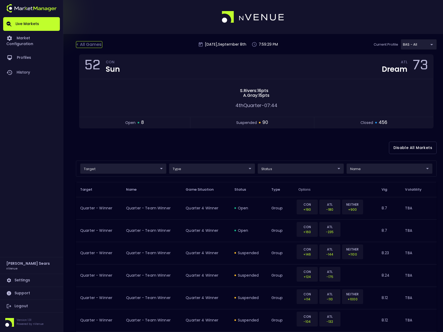
click at [87, 44] on div "< All Games" at bounding box center [89, 44] width 26 height 7
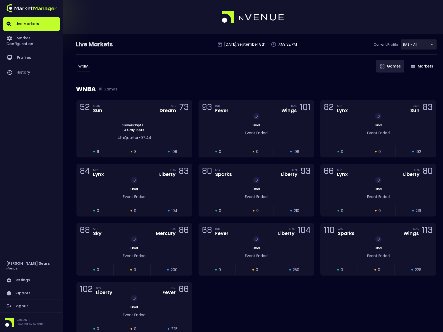
click at [86, 66] on body "Live Markets Market Configuration Profiles History Bruce Sears nVenue Settings …" at bounding box center [221, 180] width 443 height 361
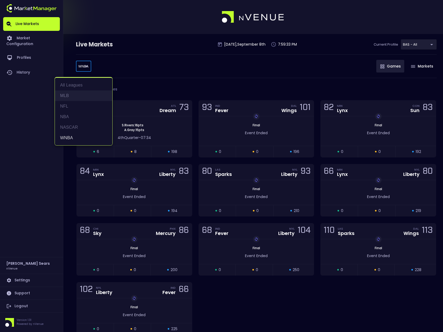
click at [67, 96] on li "MLB" at bounding box center [83, 95] width 57 height 11
type input "MLB"
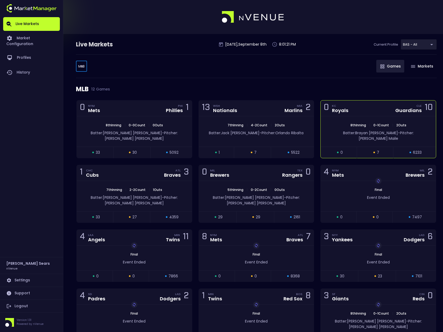
click at [347, 150] on div "open 0" at bounding box center [339, 153] width 36 height 6
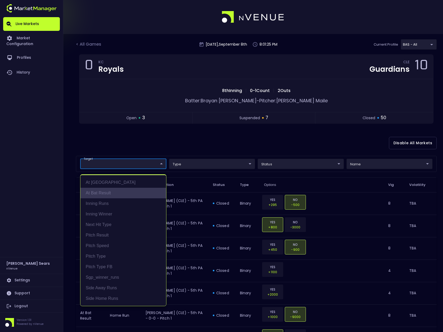
click at [121, 193] on li "At Bat Result" at bounding box center [123, 193] width 86 height 11
type input "At Bat Result"
click at [288, 168] on div at bounding box center [221, 166] width 443 height 332
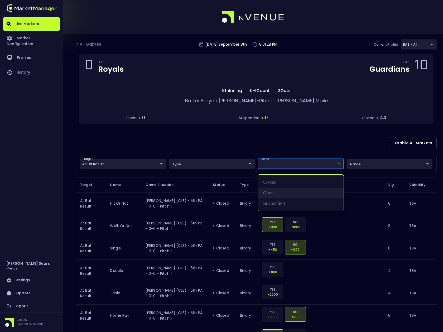
click at [278, 191] on li "open" at bounding box center [301, 193] width 86 height 11
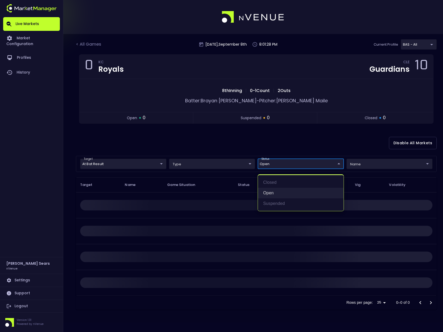
type input "open"
click at [243, 145] on div at bounding box center [221, 166] width 443 height 332
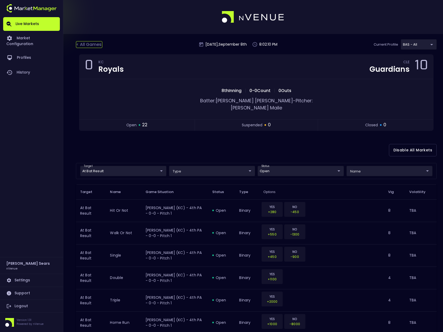
click at [87, 44] on div "< All Games" at bounding box center [89, 44] width 26 height 7
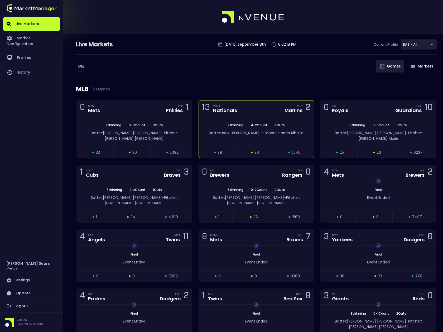
click at [230, 139] on div "7th Inning | 4 - 2 Count | 2 Outs Batter: Jack Winkler - Pitcher: Orlando Ribal…" at bounding box center [256, 131] width 115 height 30
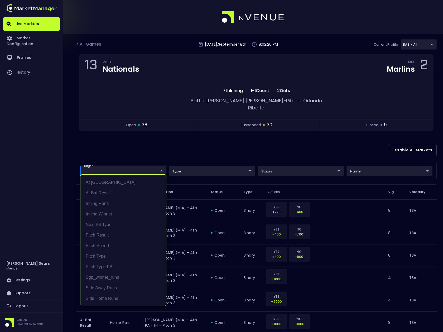
click at [117, 192] on li "At Bat Result" at bounding box center [123, 193] width 86 height 11
type input "At Bat Result"
click at [318, 166] on div at bounding box center [221, 166] width 443 height 332
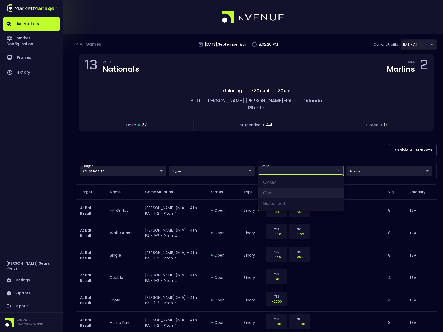
click at [270, 193] on li "open" at bounding box center [301, 193] width 86 height 11
type input "open"
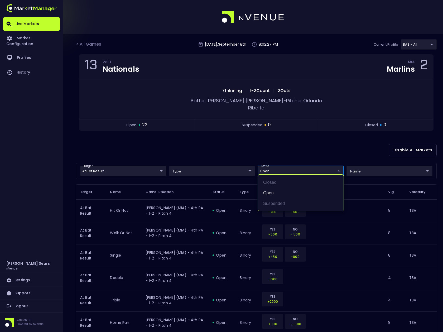
click at [219, 150] on div at bounding box center [221, 166] width 443 height 332
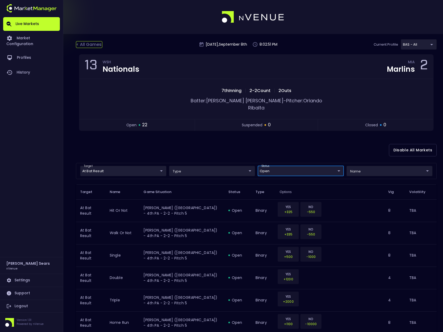
click at [92, 44] on div "< All Games" at bounding box center [89, 44] width 26 height 7
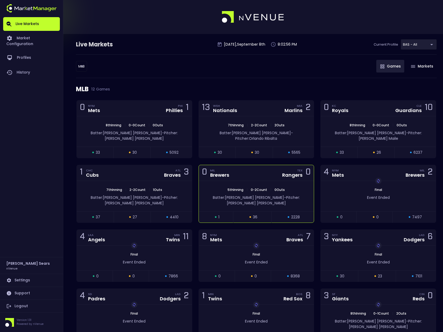
click at [286, 181] on div "5th Inning | 0 - 2 Count | 0 Outs Batter: Andrew Vaughn - Pitcher: Jacob Latz" at bounding box center [256, 196] width 115 height 30
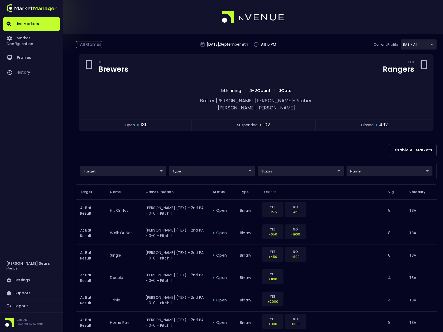
click at [91, 43] on div "< All Games" at bounding box center [89, 44] width 26 height 7
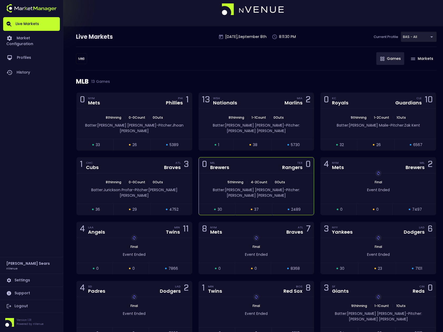
scroll to position [10, 0]
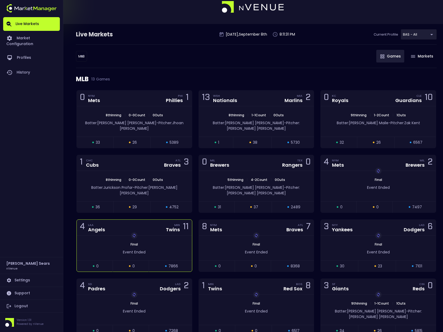
click at [183, 223] on div "11" at bounding box center [186, 228] width 6 height 10
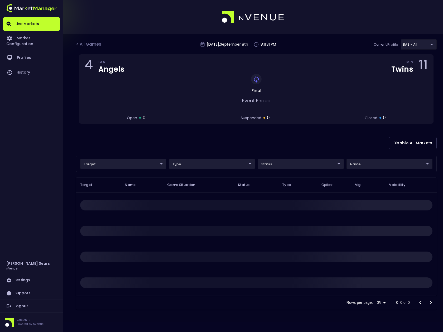
scroll to position [0, 0]
click at [94, 45] on div "< All Games" at bounding box center [89, 44] width 26 height 7
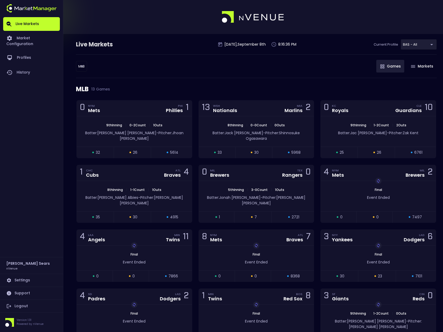
click at [82, 66] on body "Live Markets Market Configuration Profiles History Bruce Sears nVenue Settings …" at bounding box center [221, 219] width 443 height 438
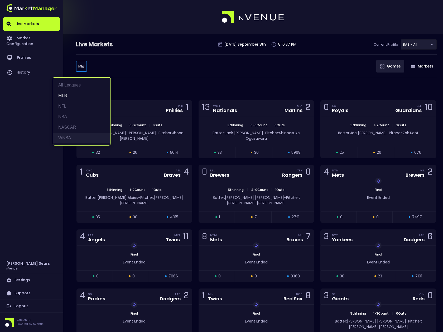
click at [75, 137] on li "WNBA" at bounding box center [81, 138] width 57 height 11
type input "WNBA"
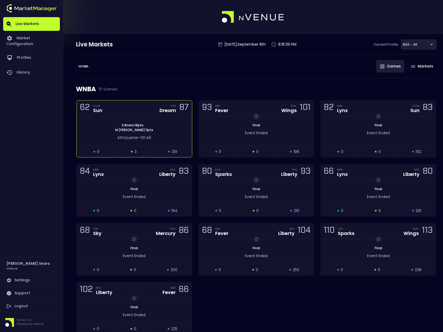
click at [112, 121] on div "S . Rivers : 16 pts M . Caldwell : 11 pts 4th Quarter - 00:46" at bounding box center [134, 131] width 115 height 30
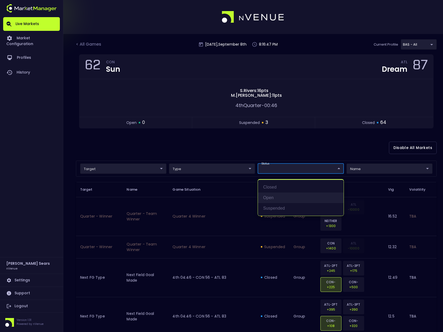
click at [268, 196] on li "open" at bounding box center [301, 197] width 86 height 11
type input "open"
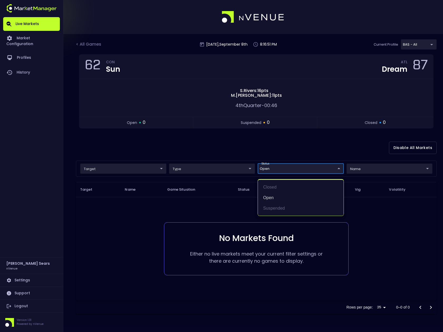
click at [231, 149] on div at bounding box center [221, 166] width 443 height 332
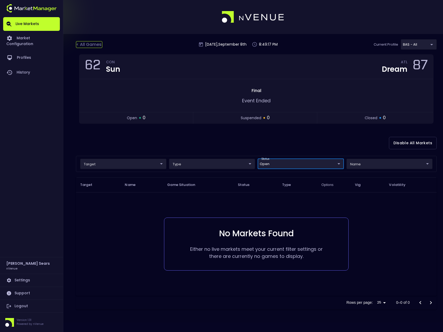
click at [88, 42] on div "< All Games" at bounding box center [89, 44] width 26 height 7
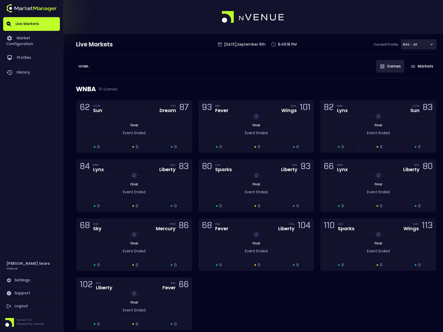
click at [86, 66] on body "Live Markets Market Configuration Profiles History Bruce Sears nVenue Settings …" at bounding box center [221, 178] width 443 height 356
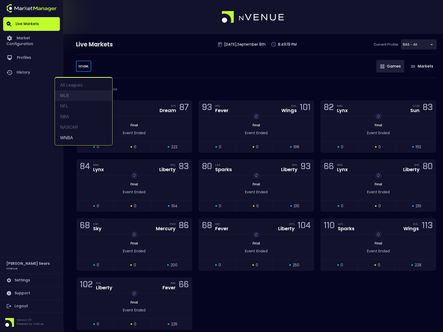
click at [71, 93] on li "MLB" at bounding box center [83, 95] width 57 height 11
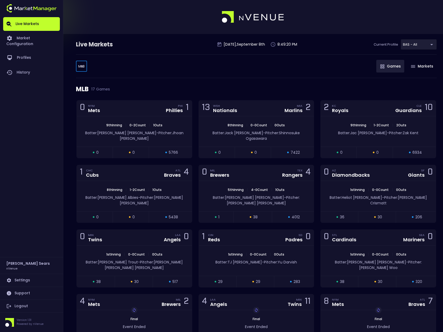
type input "MLB"
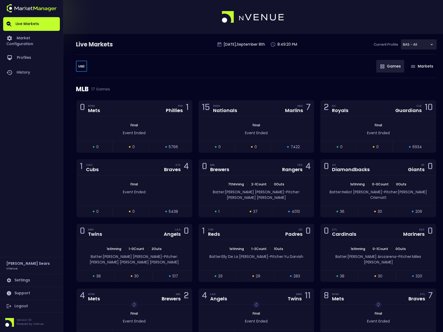
click at [152, 65] on div "MLB MLB ​ Games Markets" at bounding box center [256, 66] width 361 height 24
click at [280, 190] on span "Pitcher: Jose Quintana" at bounding box center [261, 194] width 68 height 11
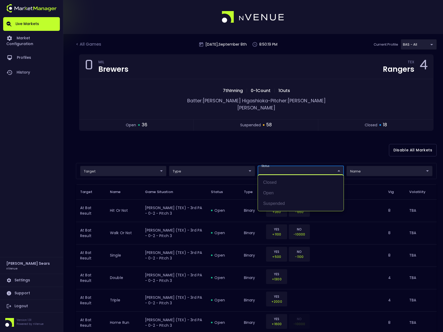
drag, startPoint x: 270, startPoint y: 192, endPoint x: 267, endPoint y: 186, distance: 6.7
click at [270, 192] on li "open" at bounding box center [301, 193] width 86 height 11
type input "open"
click at [234, 146] on div at bounding box center [221, 166] width 443 height 332
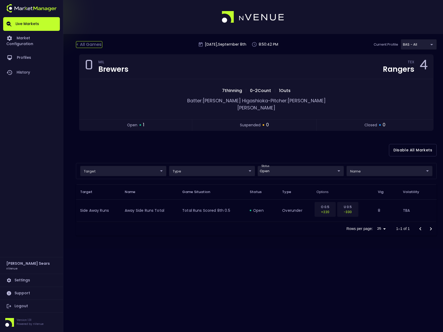
click at [96, 44] on div "< All Games" at bounding box center [89, 44] width 26 height 7
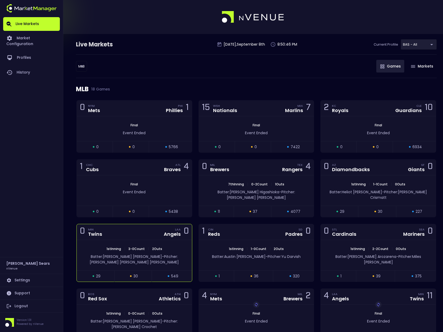
click at [172, 232] on div "Angels" at bounding box center [172, 234] width 17 height 5
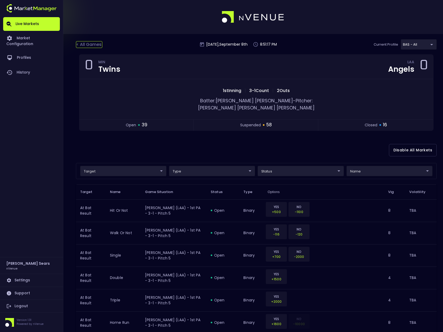
click at [95, 45] on div "< All Games" at bounding box center [89, 44] width 26 height 7
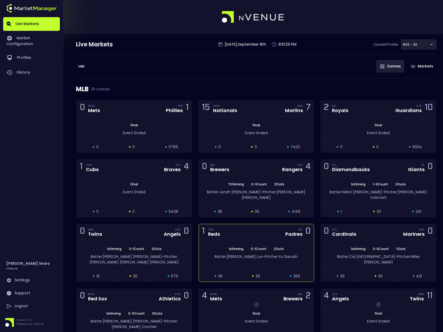
click at [239, 240] on div "1st Inning | 0 - 1 Count | 2 Outs Batter: Gavin Lux - Pitcher: Yu Darvish" at bounding box center [256, 255] width 115 height 30
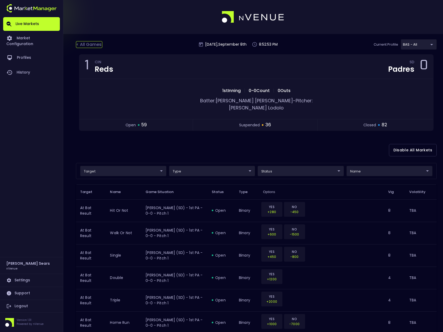
click at [90, 44] on div "< All Games" at bounding box center [89, 44] width 26 height 7
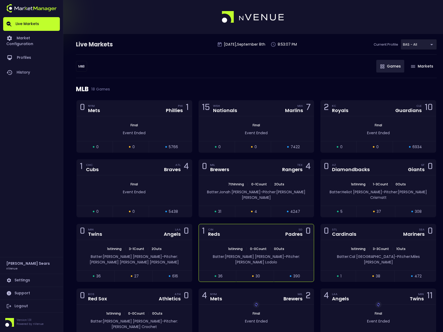
click at [284, 254] on span "Pitcher: Nick Lodolo" at bounding box center [267, 259] width 65 height 11
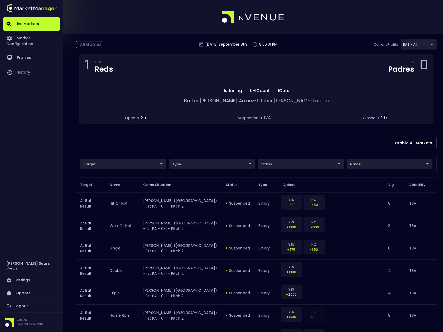
click at [90, 45] on div "< All Games" at bounding box center [89, 44] width 26 height 7
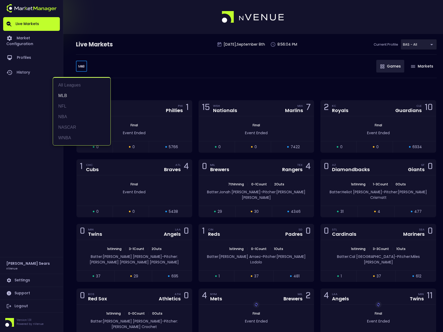
click at [81, 66] on body "Live Markets Market Configuration Profiles History Bruce Sears nVenue Settings …" at bounding box center [221, 248] width 443 height 497
click at [65, 106] on li "NFL" at bounding box center [81, 106] width 57 height 11
type input "NFL"
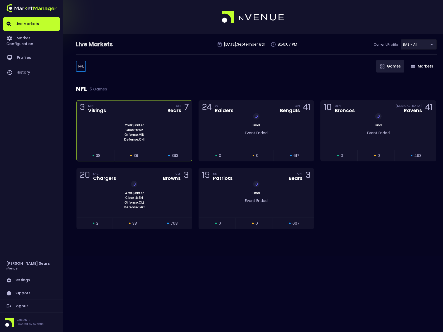
click at [146, 129] on div "2nd Quarter Clock : 5:52 Offense: MIN Defense: CHI" at bounding box center [134, 132] width 115 height 19
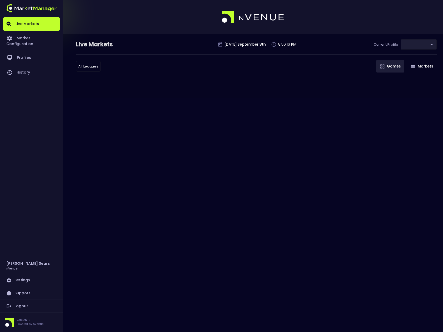
type input "0d810fa5-e353-4d9c-b11d-31f095cae871"
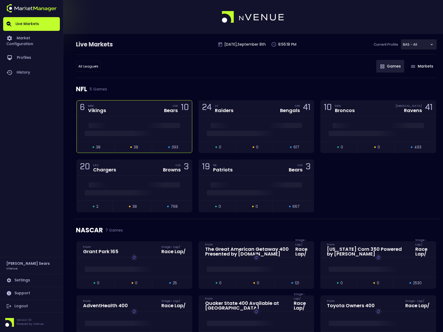
click at [166, 130] on div at bounding box center [134, 132] width 115 height 8
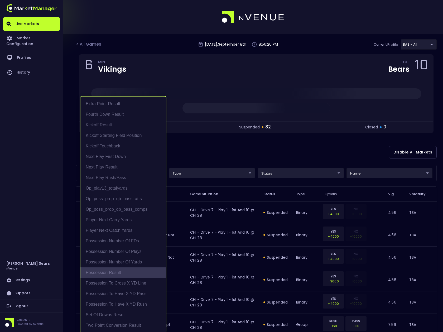
click at [107, 274] on li "Possession Result" at bounding box center [123, 272] width 86 height 11
type input "Possession Result"
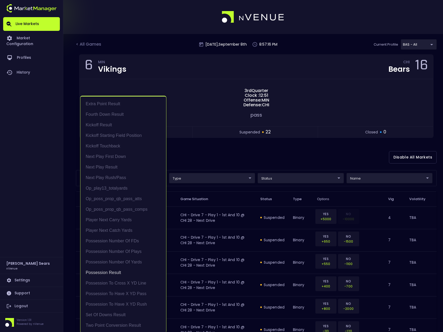
click at [219, 157] on div at bounding box center [221, 166] width 443 height 332
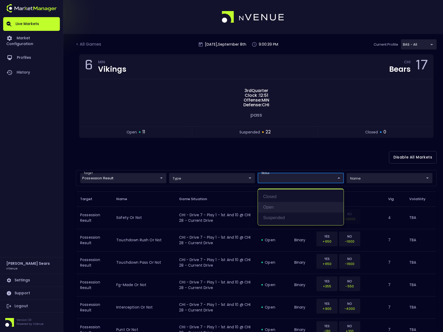
click at [276, 208] on li "open" at bounding box center [301, 207] width 86 height 11
type input "open"
click at [222, 159] on div at bounding box center [221, 166] width 443 height 332
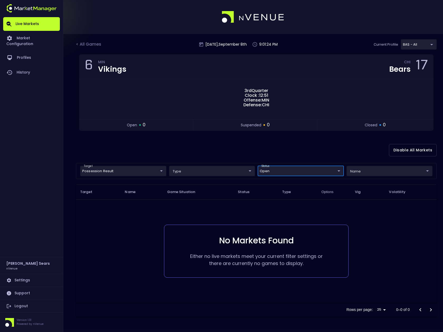
click at [150, 174] on body "Live Markets Market Configuration Profiles History Bruce Sears nVenue Settings …" at bounding box center [221, 166] width 443 height 332
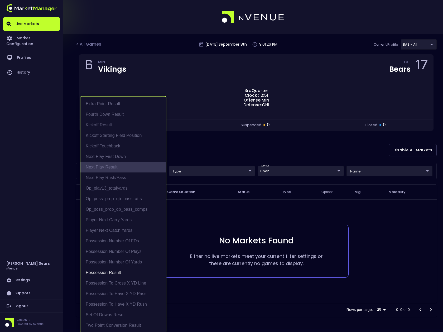
click at [113, 165] on li "Next Play Result" at bounding box center [123, 167] width 86 height 11
type input "Possession Result,Next Play Result"
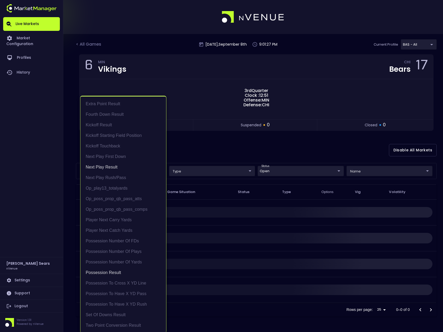
click at [193, 156] on div at bounding box center [221, 166] width 443 height 332
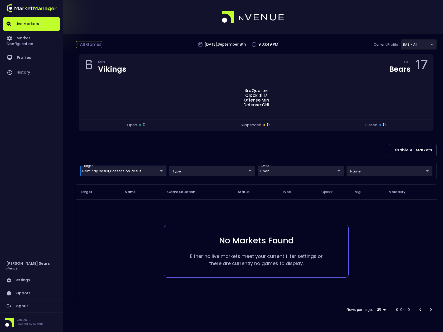
click at [93, 44] on div "< All Games" at bounding box center [89, 44] width 26 height 7
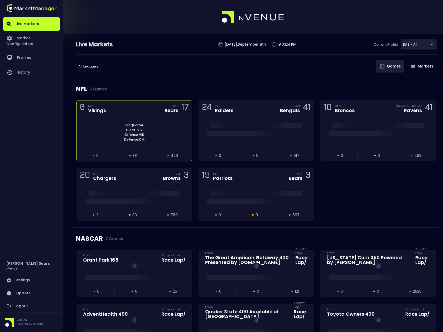
click at [156, 120] on div "3rd Quarter Clock : 11:17 Offense: MIN Defense: CHI" at bounding box center [134, 132] width 115 height 33
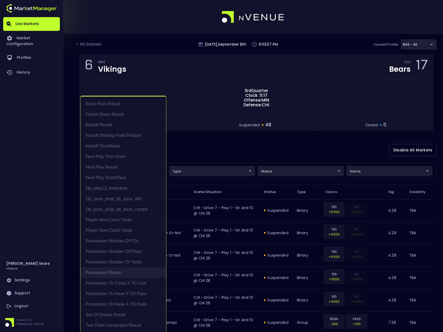
click at [120, 270] on li "Possession Result" at bounding box center [123, 272] width 86 height 11
type input "Possession Result"
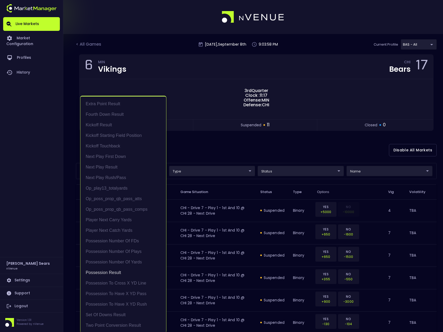
click at [204, 146] on div at bounding box center [221, 166] width 443 height 332
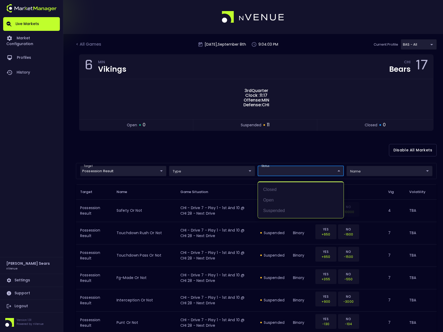
click at [273, 171] on body "Live Markets Market Configuration Profiles History Bruce Sears nVenue Settings …" at bounding box center [221, 252] width 443 height 505
click at [273, 200] on li "open" at bounding box center [301, 200] width 86 height 11
type input "open"
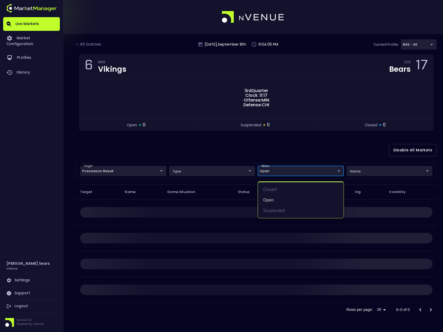
click at [220, 151] on div at bounding box center [221, 166] width 443 height 332
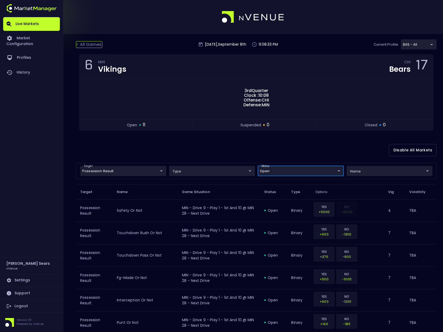
click at [89, 43] on div "< All Games" at bounding box center [89, 44] width 26 height 7
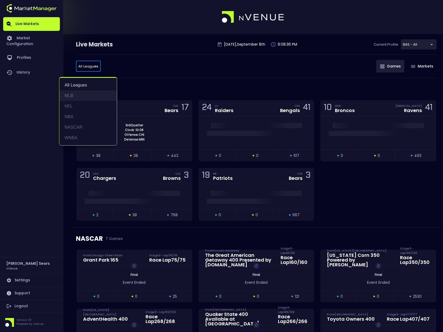
click at [71, 95] on li "MLB" at bounding box center [87, 95] width 57 height 11
type input "MLB"
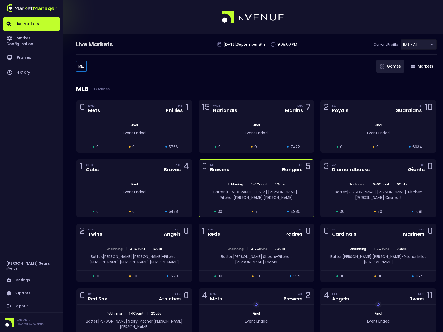
click at [290, 185] on div "8th Inning | 0 - 0 Count | 0 Outs" at bounding box center [256, 184] width 115 height 5
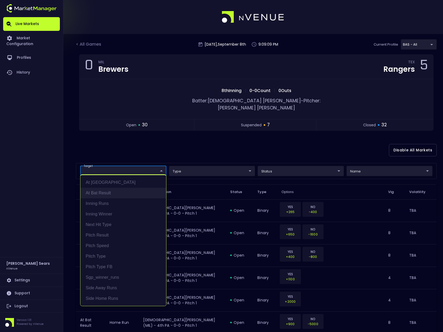
click at [110, 192] on li "At Bat Result" at bounding box center [123, 193] width 86 height 11
type input "At Bat Result"
click at [141, 145] on div at bounding box center [221, 166] width 443 height 332
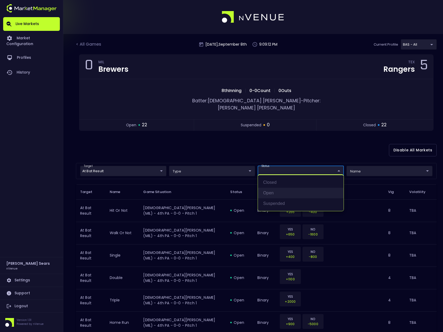
click at [274, 193] on li "open" at bounding box center [301, 193] width 86 height 11
type input "open"
click at [211, 138] on div at bounding box center [221, 166] width 443 height 332
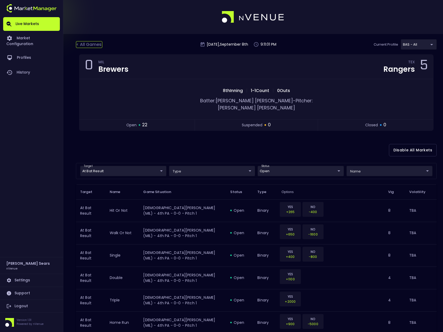
click at [92, 45] on div "< All Games" at bounding box center [89, 44] width 26 height 7
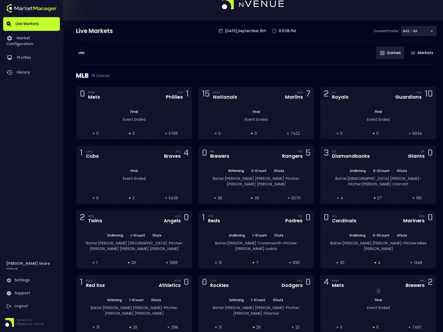
scroll to position [15, 0]
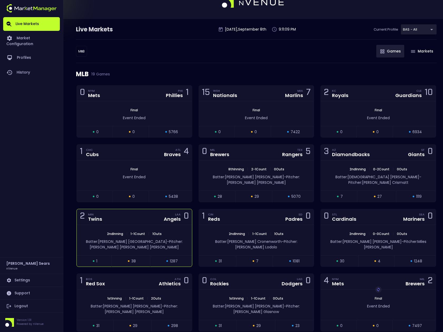
click at [158, 215] on div "2 MIN Twins LAA Angels 0" at bounding box center [134, 217] width 115 height 16
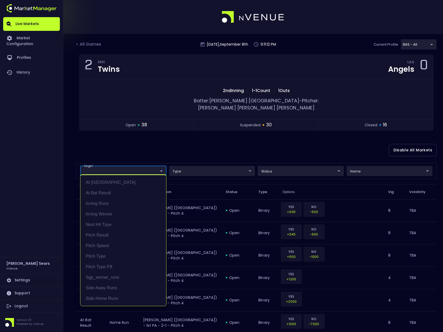
click at [110, 192] on li "At Bat Result" at bounding box center [123, 193] width 86 height 11
type input "At Bat Result"
click at [295, 165] on div at bounding box center [221, 166] width 443 height 332
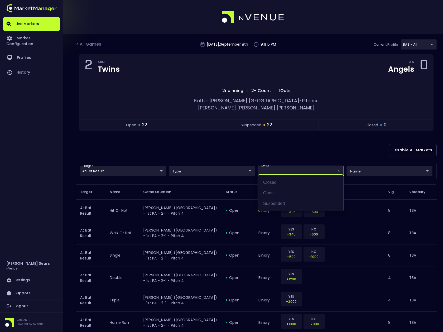
click at [274, 191] on li "open" at bounding box center [301, 193] width 86 height 11
type input "open"
click at [223, 150] on div at bounding box center [221, 166] width 443 height 332
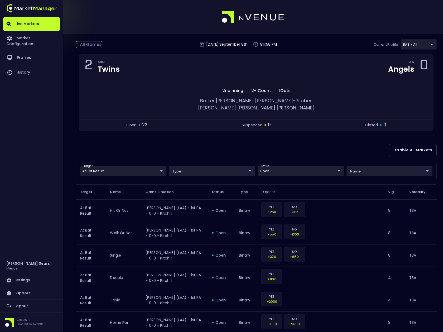
click at [94, 44] on div "< All Games" at bounding box center [89, 44] width 26 height 7
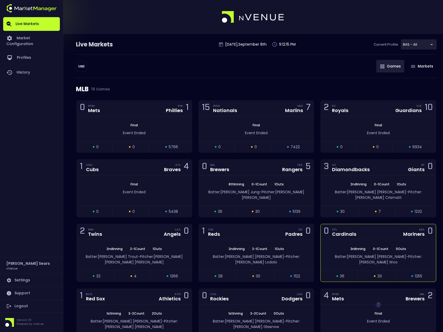
click at [351, 240] on div "3rd Inning | 0 - 1 Count | 0 Outs Batter: Thomas Saggese - Pitcher: Bryan Woo" at bounding box center [378, 255] width 115 height 30
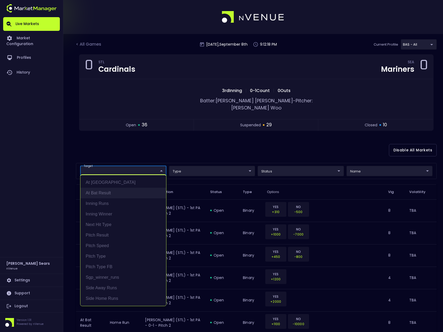
click at [109, 192] on li "At Bat Result" at bounding box center [123, 193] width 86 height 11
type input "At Bat Result"
click at [271, 166] on div at bounding box center [221, 166] width 443 height 332
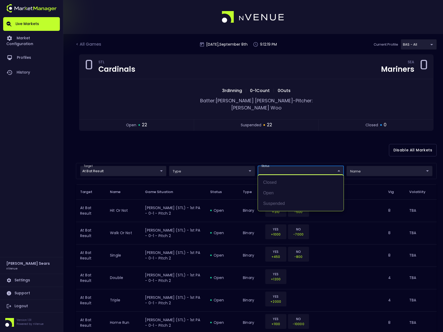
click at [270, 192] on li "open" at bounding box center [301, 193] width 86 height 11
type input "open"
click at [218, 144] on div at bounding box center [221, 166] width 443 height 332
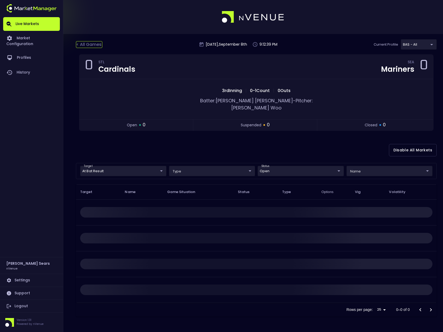
click at [93, 45] on div "< All Games" at bounding box center [89, 44] width 26 height 7
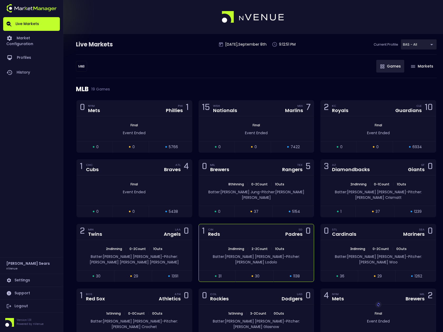
click at [233, 240] on div "2nd Inning | 2 - 2 Count | 1 Outs Batter: Jackson Merrill - Pitcher: Nick Lodolo" at bounding box center [256, 255] width 115 height 30
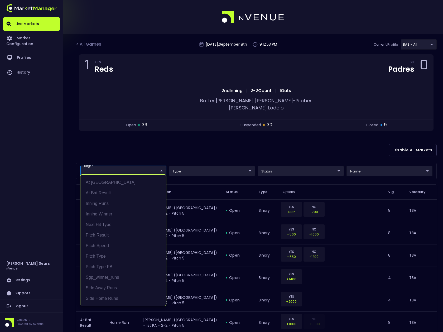
click at [114, 193] on li "At Bat Result" at bounding box center [123, 193] width 86 height 11
type input "At Bat Result"
click at [281, 164] on div at bounding box center [221, 166] width 443 height 332
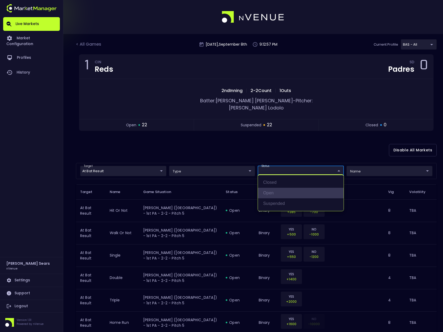
click at [274, 192] on li "open" at bounding box center [301, 193] width 86 height 11
type input "open"
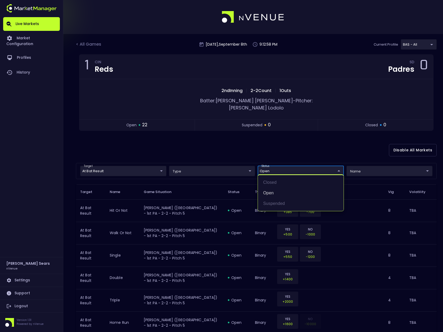
click at [228, 147] on div at bounding box center [221, 166] width 443 height 332
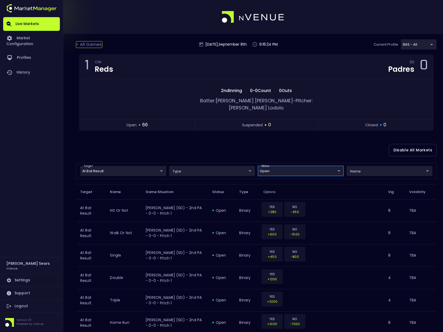
click at [92, 44] on div "< All Games" at bounding box center [89, 44] width 26 height 7
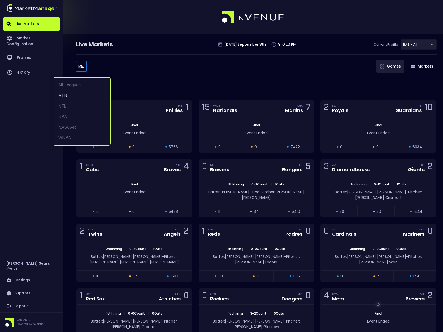
click at [82, 68] on body "Live Markets Market Configuration Profiles History Bruce Sears nVenue Settings …" at bounding box center [221, 278] width 443 height 556
click at [65, 105] on li "NFL" at bounding box center [81, 106] width 57 height 11
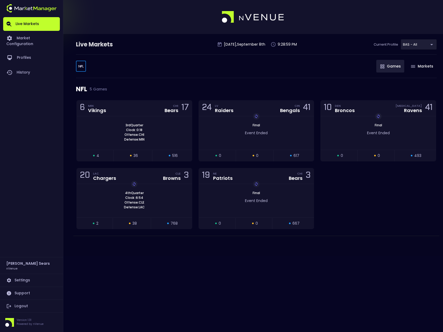
click at [82, 64] on body "Live Markets Market Configuration Profiles History Bruce Sears nVenue Settings …" at bounding box center [221, 166] width 443 height 332
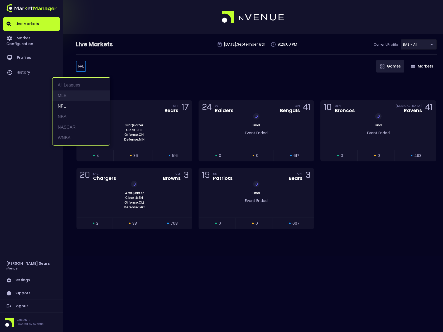
click at [68, 95] on li "MLB" at bounding box center [80, 95] width 57 height 11
type input "MLB"
